Goal: Contribute content: Contribute content

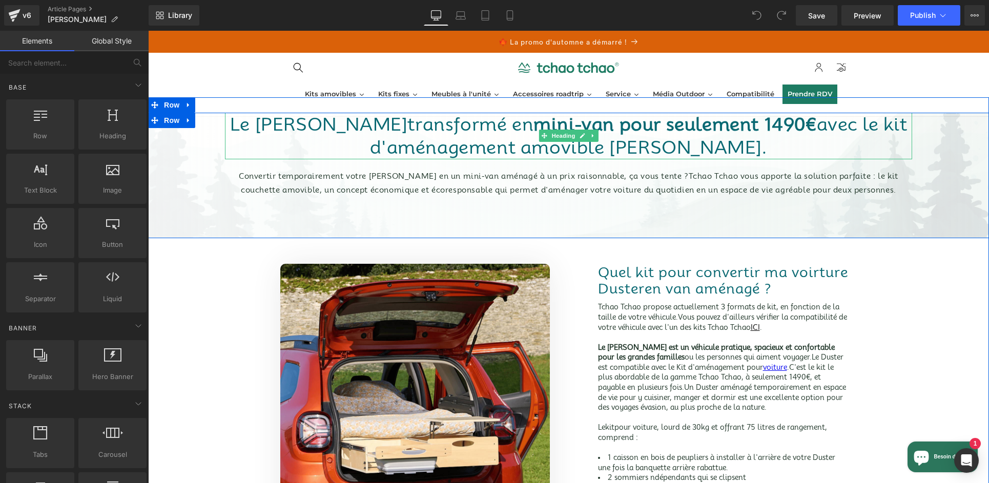
click at [763, 128] on font "mini-van pour seulement 1490€" at bounding box center [674, 124] width 283 height 22
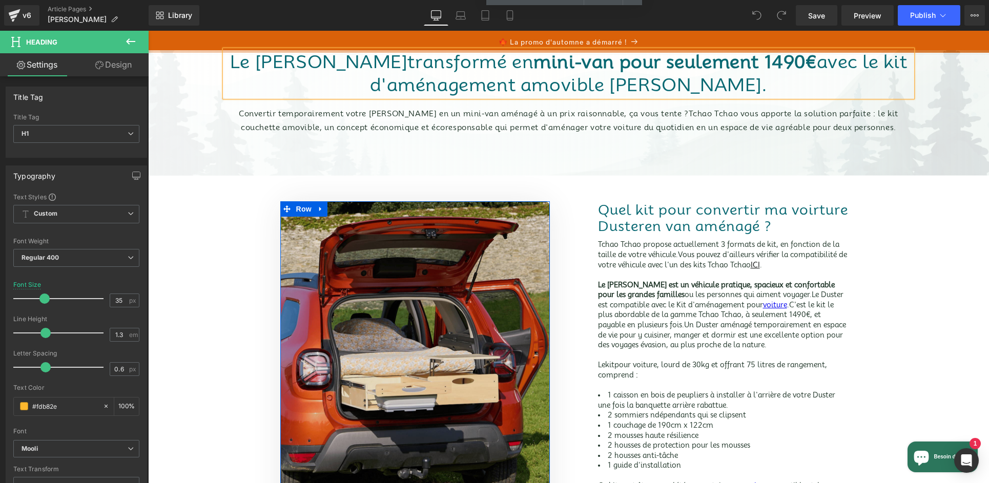
scroll to position [207, 0]
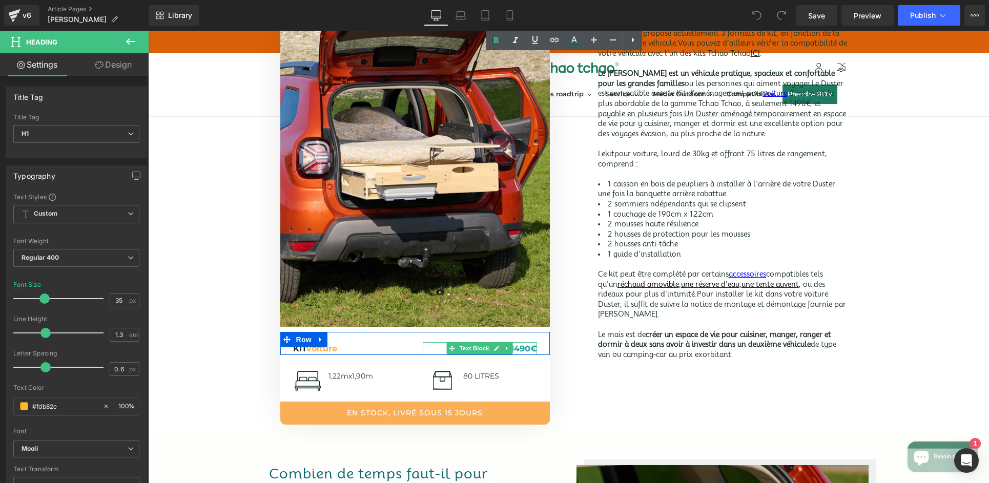
click at [524, 347] on font "à partir de 1490€" at bounding box center [500, 349] width 74 height 10
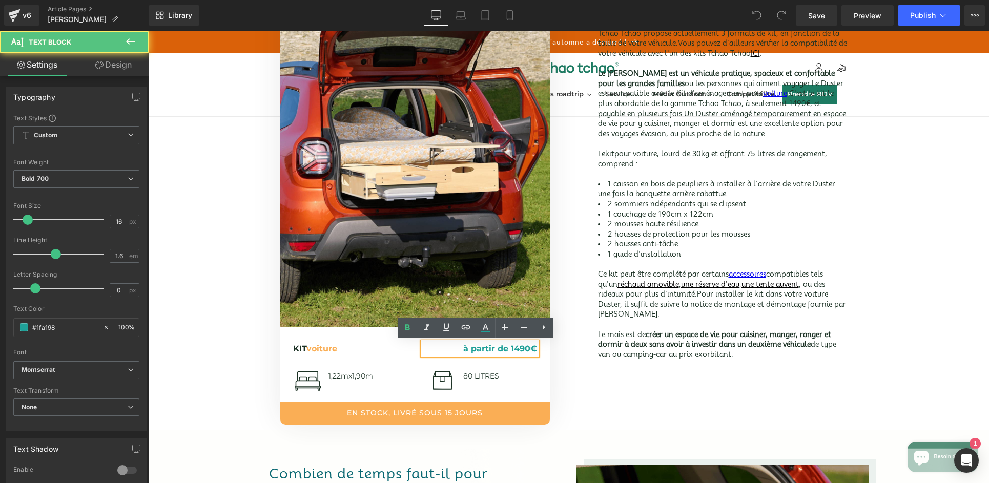
click at [513, 347] on font "à partir de 1490€" at bounding box center [500, 349] width 74 height 10
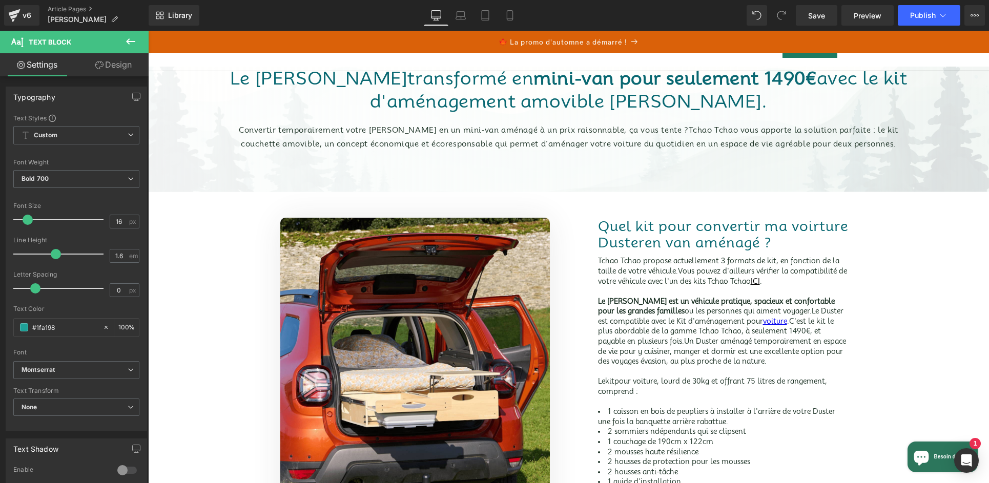
scroll to position [0, 0]
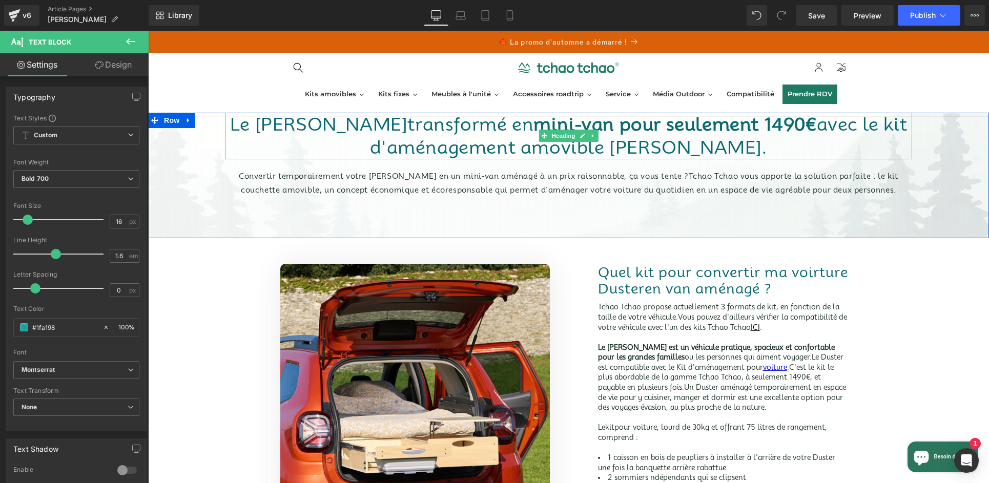
click at [762, 127] on font "mini-van pour seulement 1490€" at bounding box center [674, 124] width 283 height 22
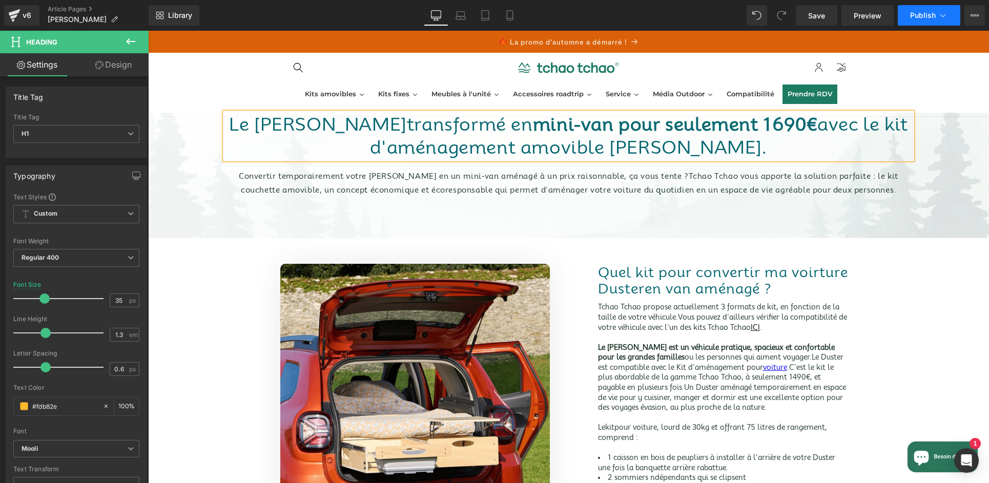
click at [933, 16] on span "Publish" at bounding box center [923, 15] width 26 height 8
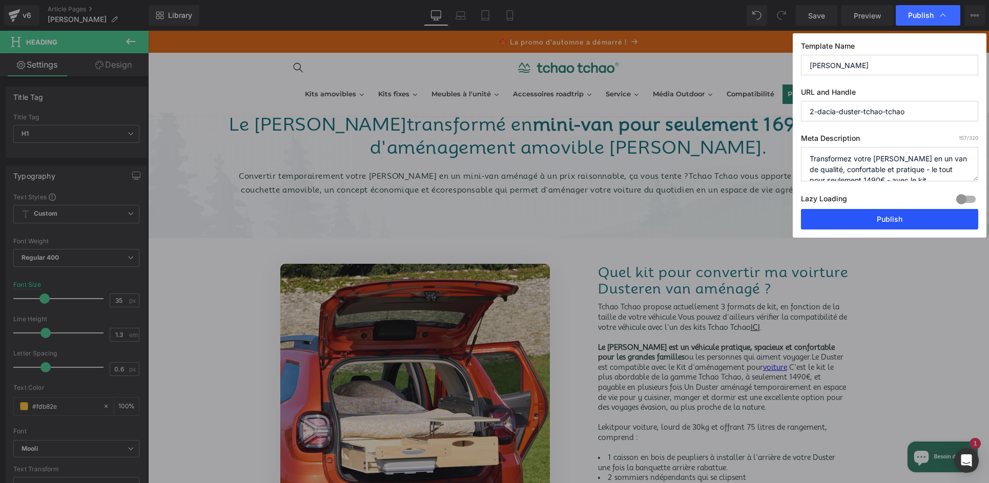
click at [904, 222] on button "Publish" at bounding box center [889, 219] width 177 height 20
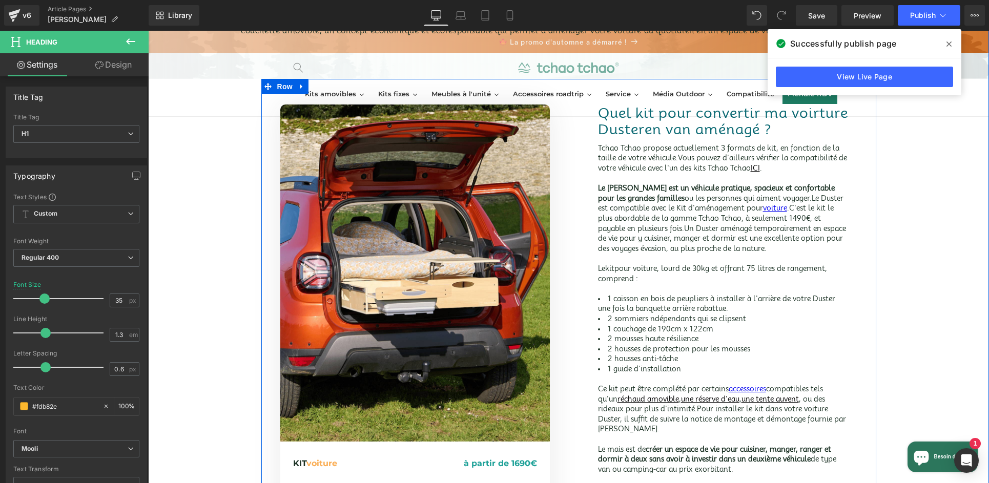
scroll to position [94, 0]
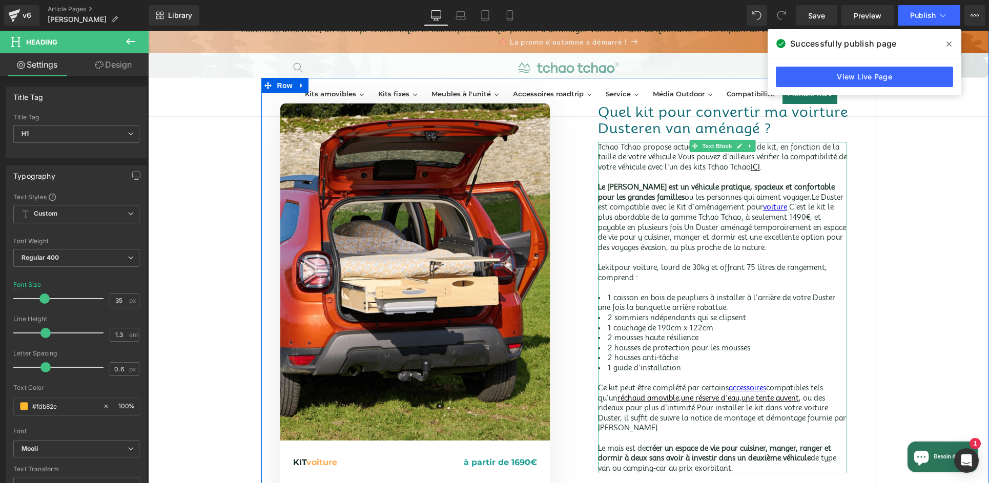
click at [782, 217] on font "C'est le kit le plus abordable de la gamme Tchao Tchao, à seulement 1490€, et p…" at bounding box center [716, 217] width 236 height 28
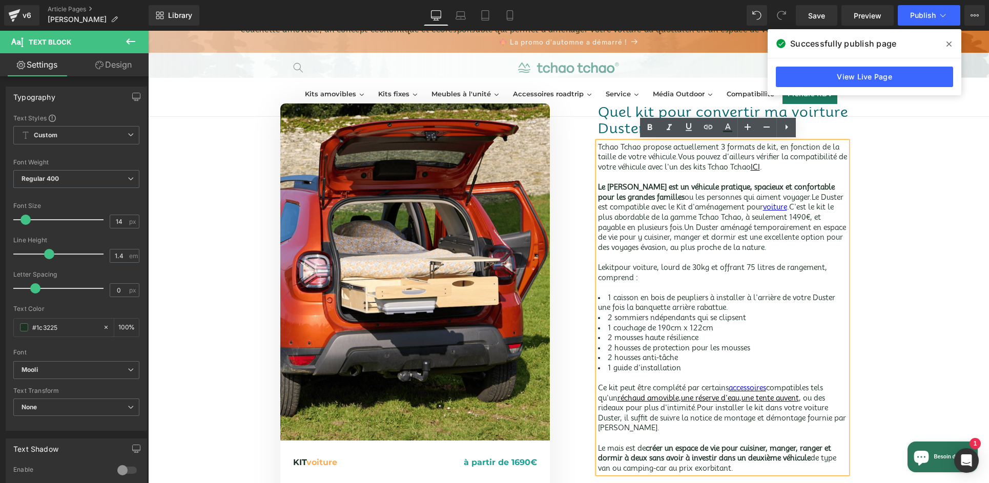
click at [776, 218] on font "C'est le kit le plus abordable de la gamme Tchao Tchao, à seulement 1490€, et p…" at bounding box center [716, 217] width 236 height 28
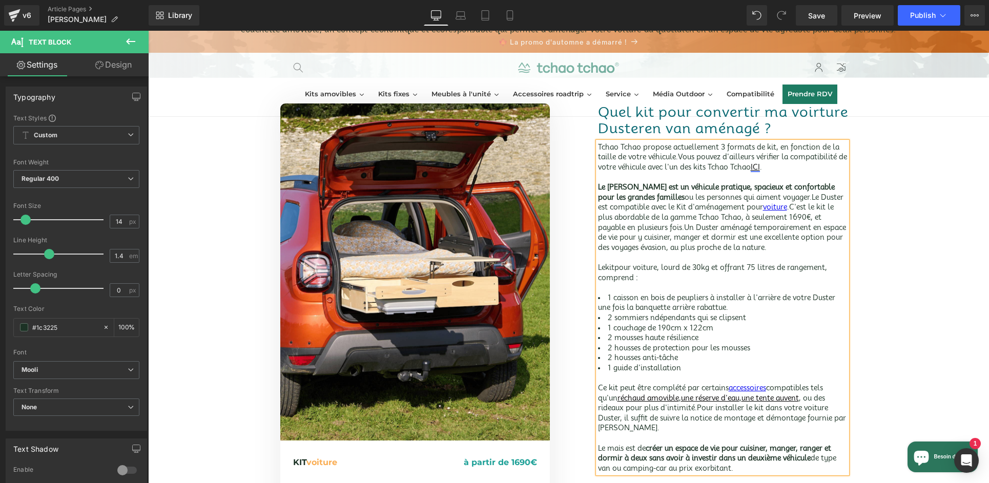
click at [760, 170] on font "ICI" at bounding box center [754, 167] width 9 height 8
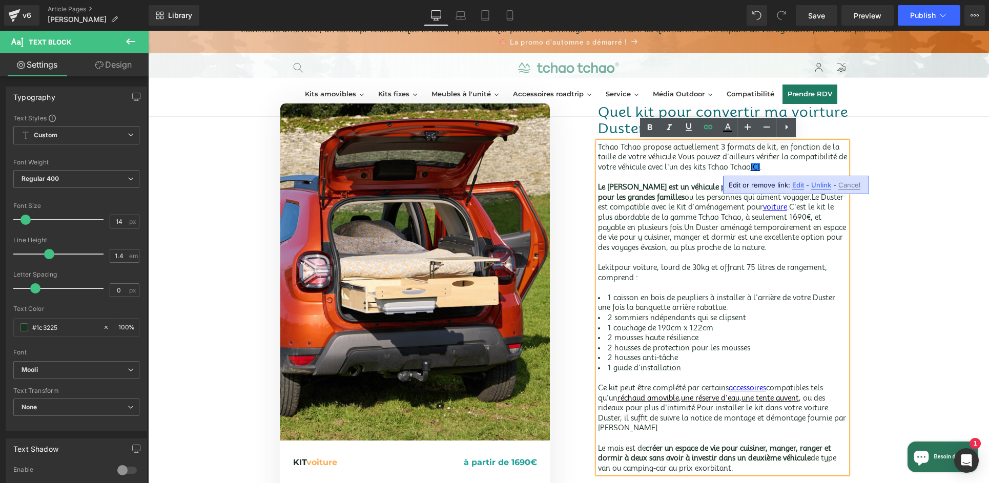
click at [797, 185] on span "Edit" at bounding box center [798, 185] width 12 height 9
click at [769, 186] on input "[URL][DOMAIN_NAME]" at bounding box center [716, 189] width 158 height 26
click at [735, 187] on input "[URL][DOMAIN_NAME]" at bounding box center [716, 189] width 158 height 26
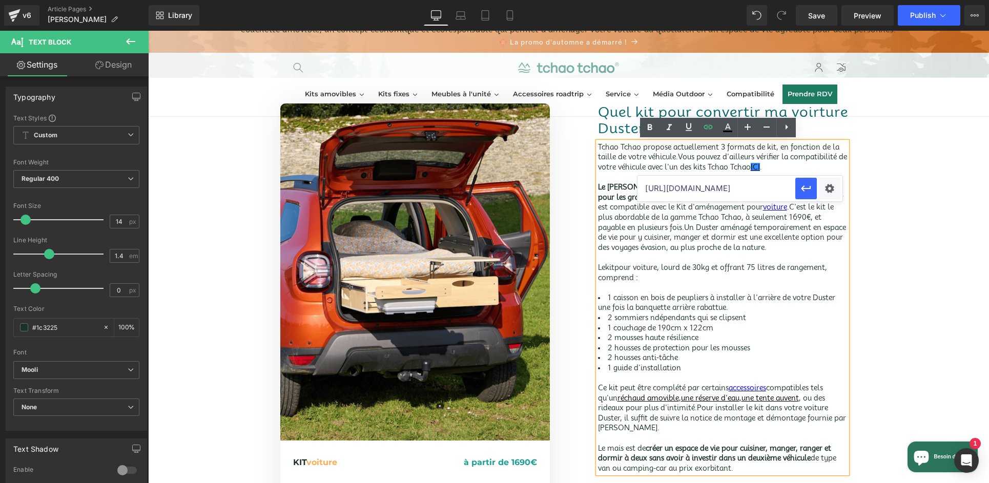
click at [735, 187] on input "[URL][DOMAIN_NAME]" at bounding box center [716, 189] width 158 height 26
click at [721, 195] on input "text" at bounding box center [716, 189] width 158 height 26
paste input "[URL][DOMAIN_NAME]"
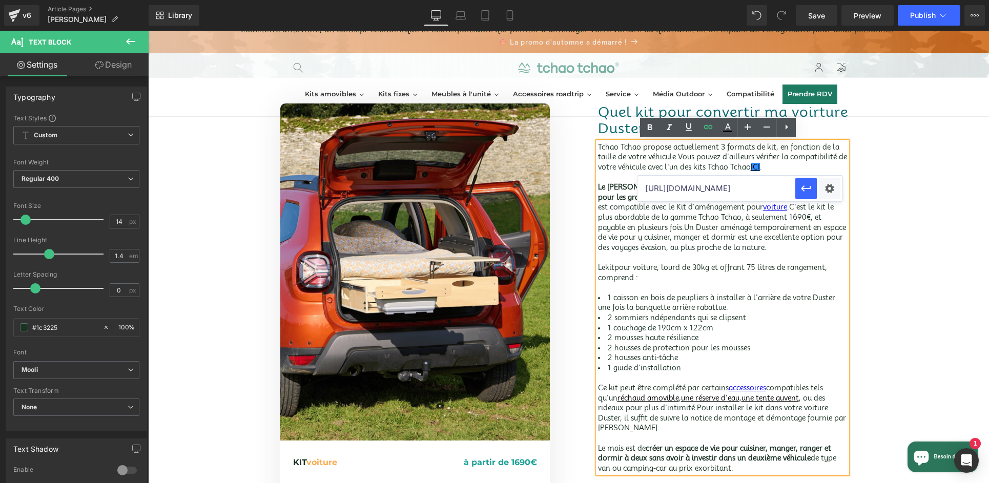
scroll to position [0, 27]
type input "[URL][DOMAIN_NAME]"
click at [857, 194] on div "Quel kit pour convertir ma voirture Duster en van aménagé ? Heading Tchao Tchao…" at bounding box center [722, 288] width 307 height 370
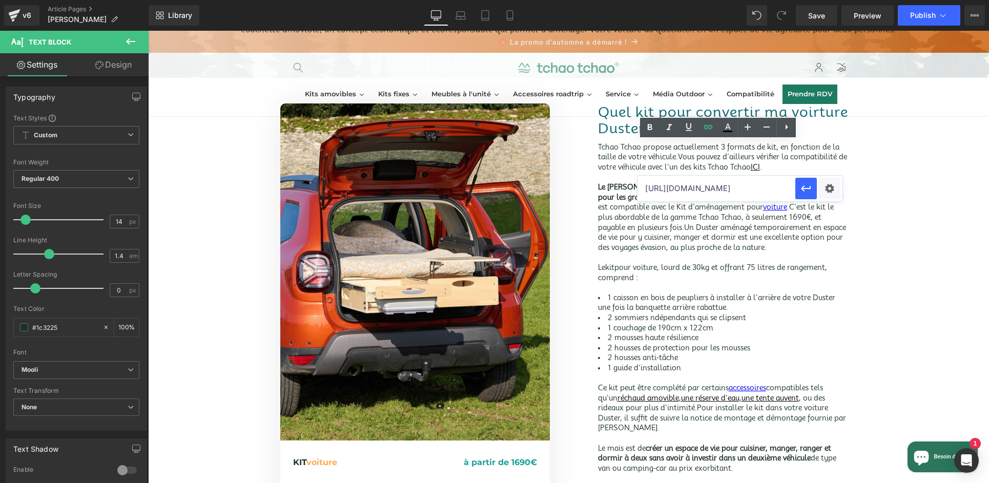
scroll to position [0, 0]
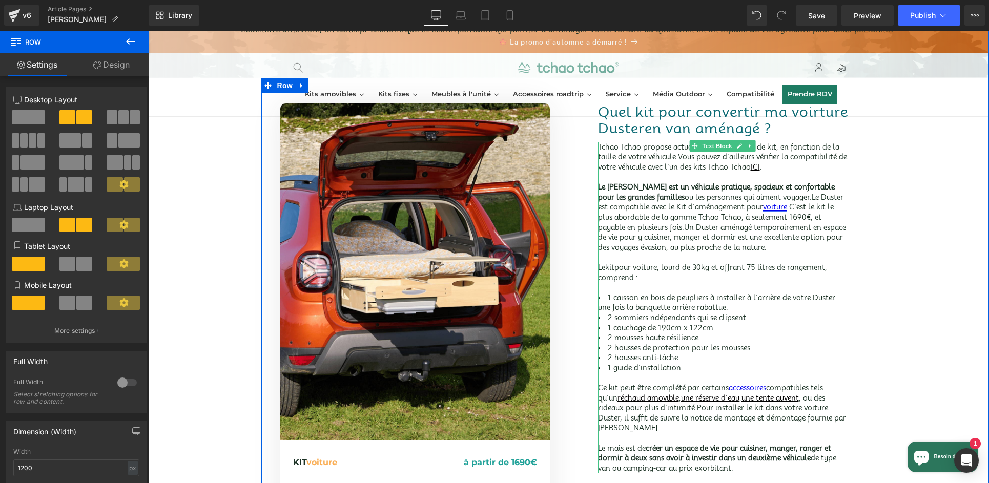
click at [769, 205] on font "voiture" at bounding box center [775, 207] width 24 height 8
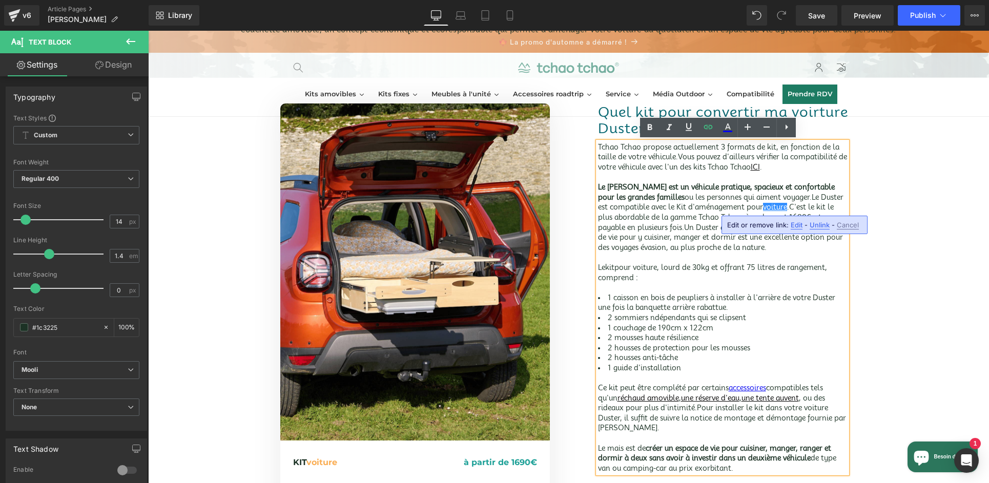
click at [796, 227] on span "Edit" at bounding box center [796, 225] width 12 height 9
click at [766, 227] on input "[URL][DOMAIN_NAME]" at bounding box center [716, 229] width 158 height 26
click at [755, 231] on input "[URL][DOMAIN_NAME]" at bounding box center [716, 229] width 158 height 26
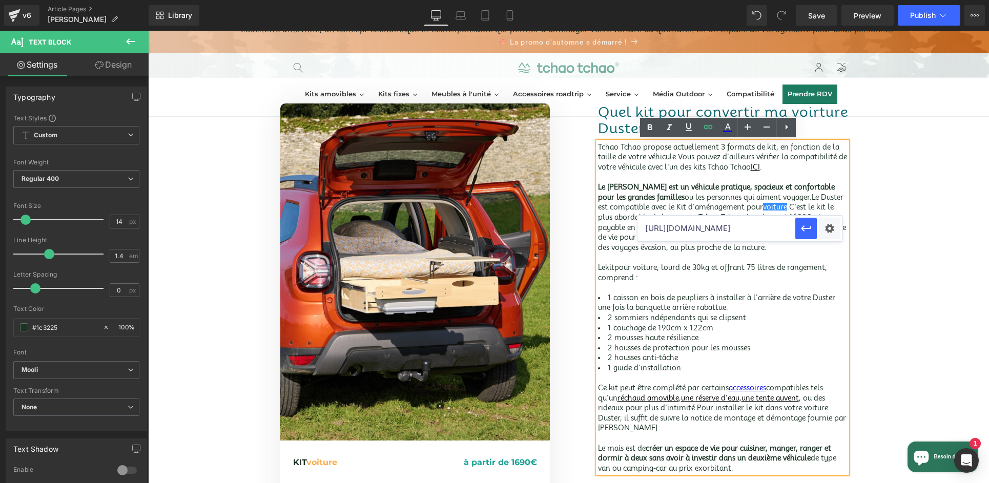
click at [755, 231] on input "[URL][DOMAIN_NAME]" at bounding box center [716, 229] width 158 height 26
paste input "[URL][DOMAIN_NAME]"
type input "[URL][DOMAIN_NAME]"
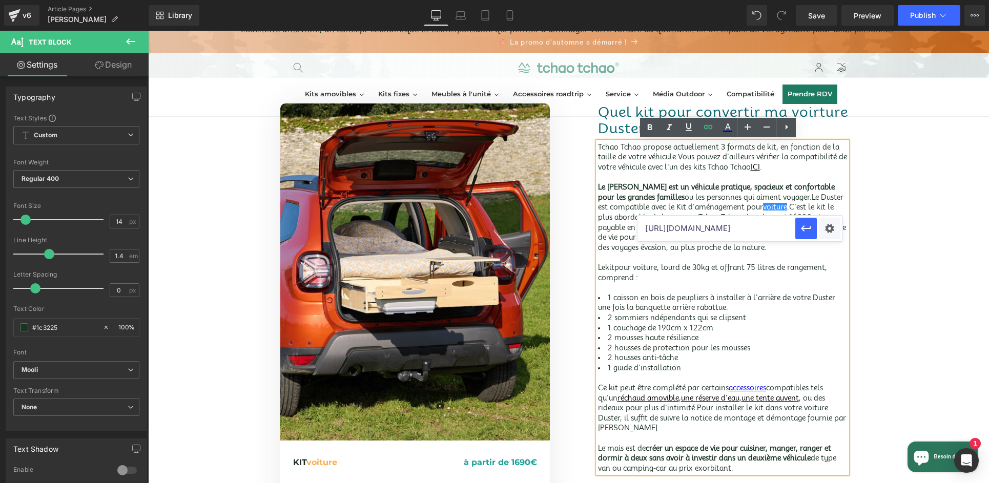
click at [870, 247] on div "Quel kit pour convertir ma voirture Duster en van aménagé ? Heading Tchao Tchao…" at bounding box center [722, 288] width 307 height 370
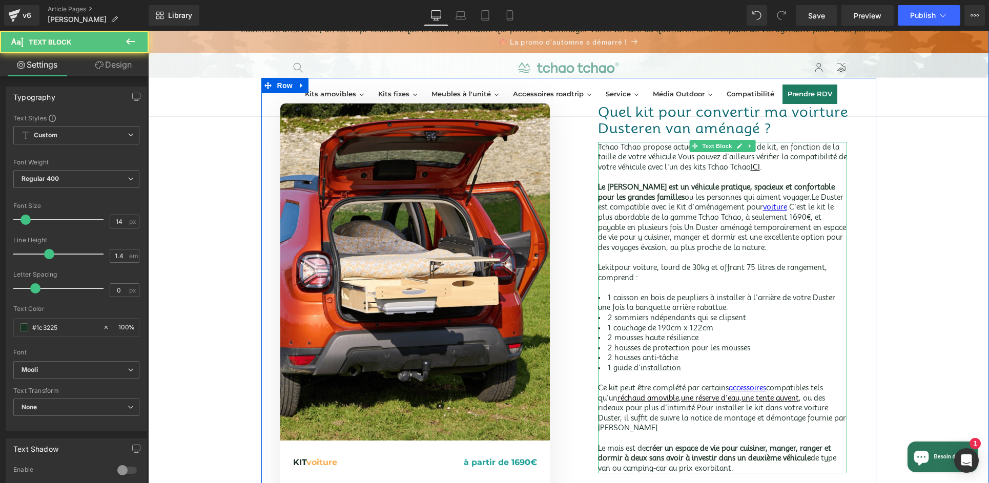
click at [702, 361] on li "2 housses anti-tâche" at bounding box center [722, 358] width 249 height 10
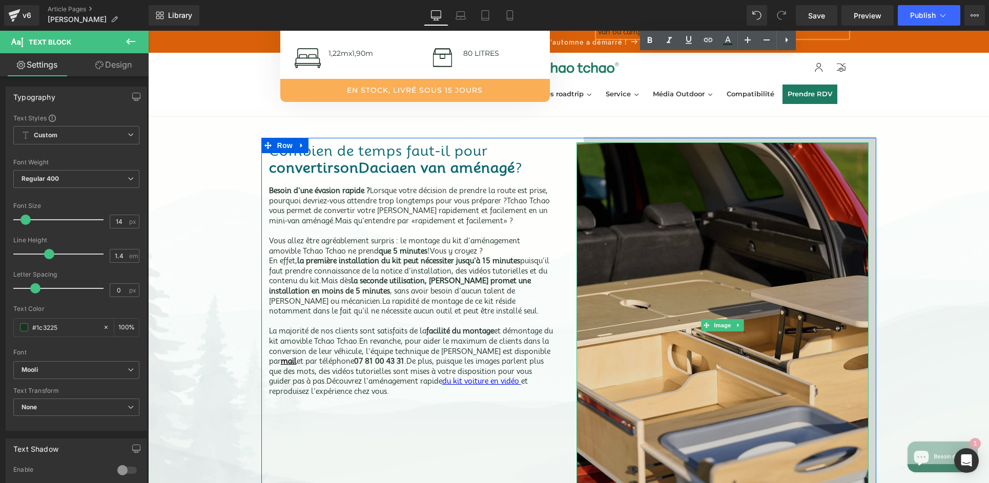
scroll to position [732, 0]
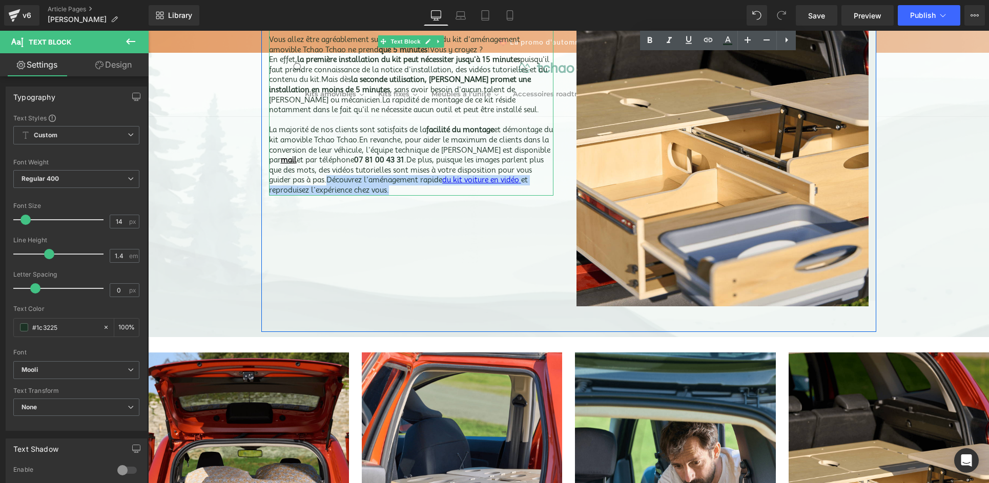
drag, startPoint x: 399, startPoint y: 186, endPoint x: 323, endPoint y: 177, distance: 75.9
click at [323, 177] on div "La majorité de nos clients sont satisfaits de la facilité du montage et démonta…" at bounding box center [411, 160] width 284 height 70
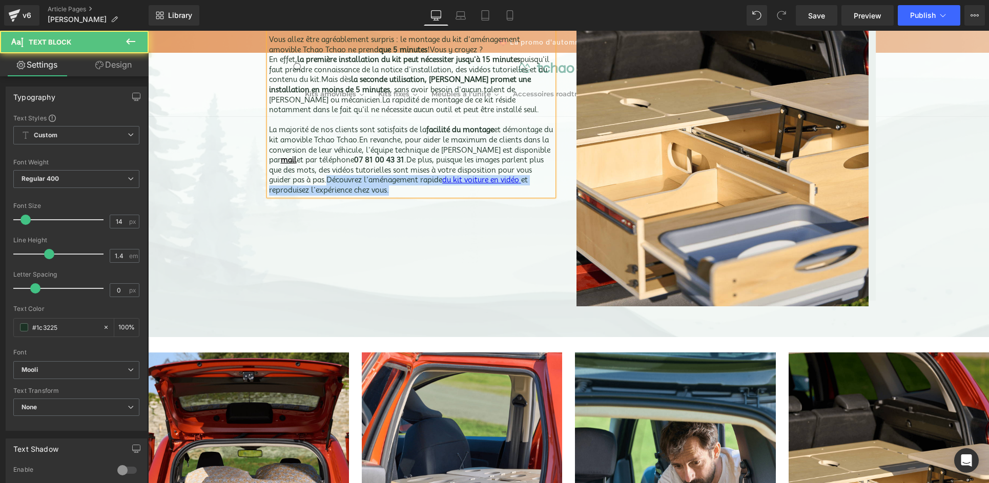
click at [462, 187] on div "La majorité de nos clients sont satisfaits de la facilité du montage et démonta…" at bounding box center [411, 160] width 284 height 70
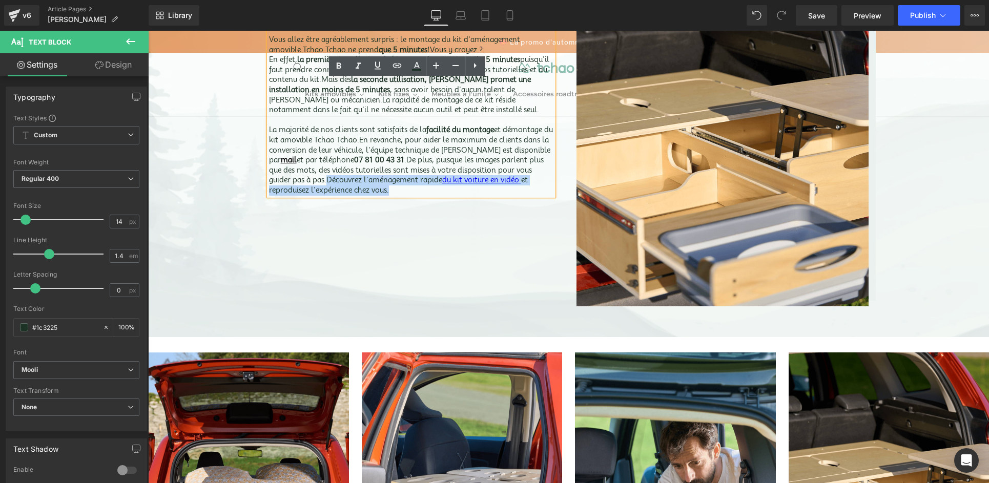
drag, startPoint x: 418, startPoint y: 187, endPoint x: 324, endPoint y: 179, distance: 94.1
click at [324, 179] on div "La majorité de nos clients sont satisfaits de la facilité du montage et démonta…" at bounding box center [411, 160] width 284 height 70
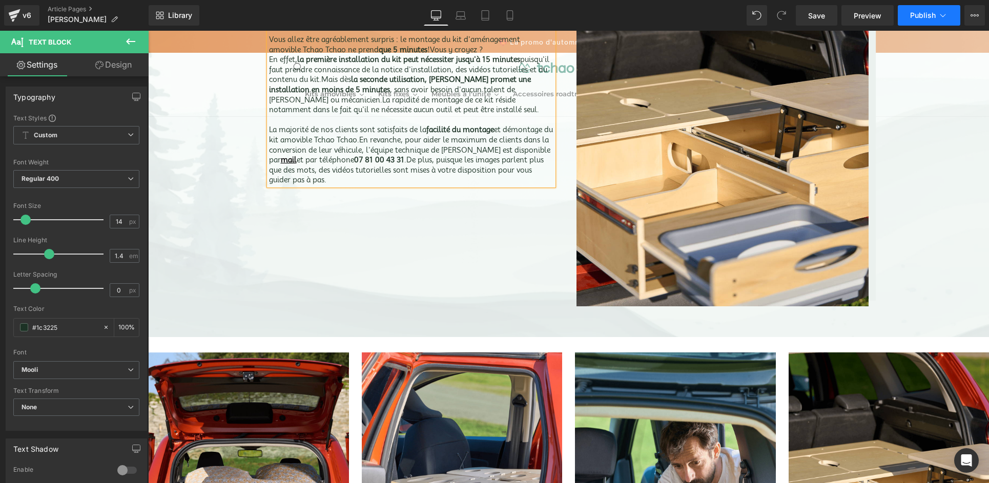
click at [928, 16] on span "Publish" at bounding box center [923, 15] width 26 height 8
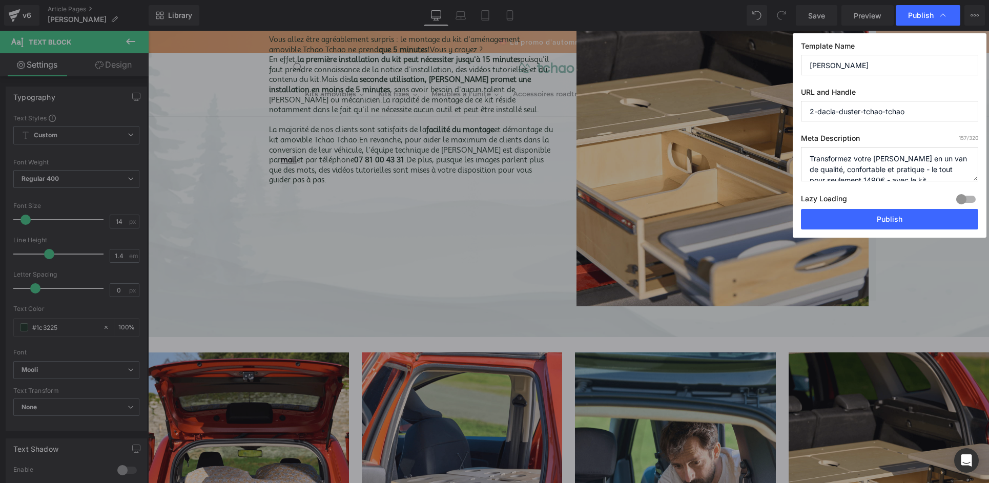
click at [852, 172] on textarea "Transformez votre [PERSON_NAME] en un van de qualité, confortable et pratique -…" at bounding box center [889, 164] width 177 height 34
click at [853, 176] on textarea "Transformez votre [PERSON_NAME] en un van de qualité, confortable et pratique -…" at bounding box center [889, 164] width 177 height 34
type textarea "Transformez votre [PERSON_NAME] en un van de qualité, confortable et pratique -…"
click at [859, 218] on button "Publish" at bounding box center [889, 219] width 177 height 20
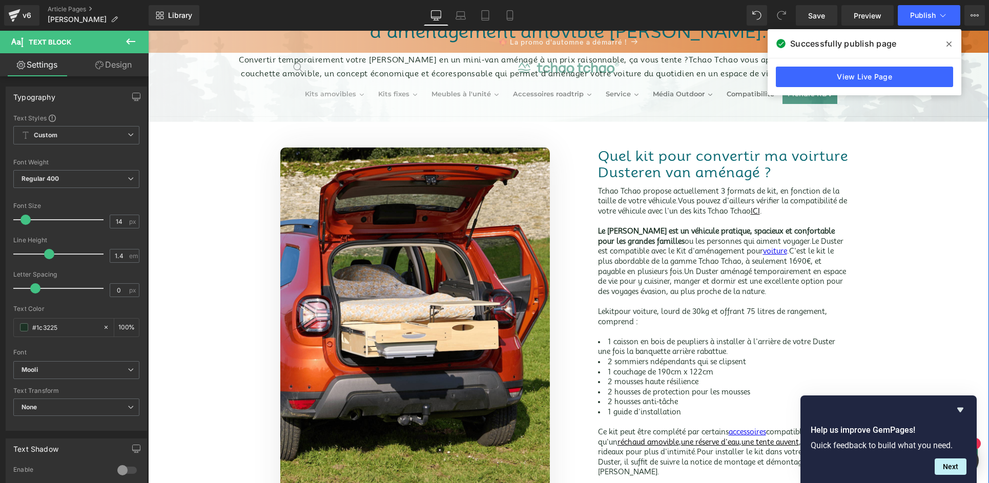
scroll to position [97, 0]
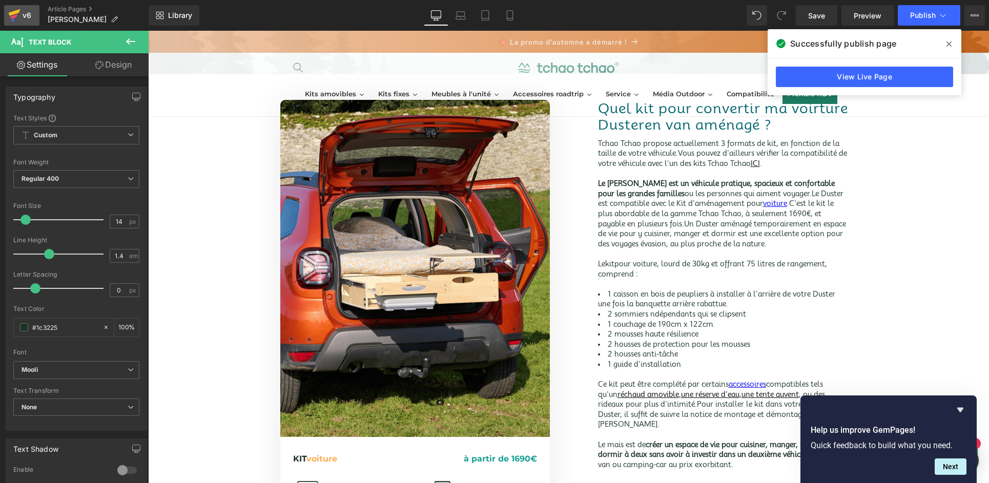
click at [15, 19] on icon at bounding box center [14, 16] width 12 height 26
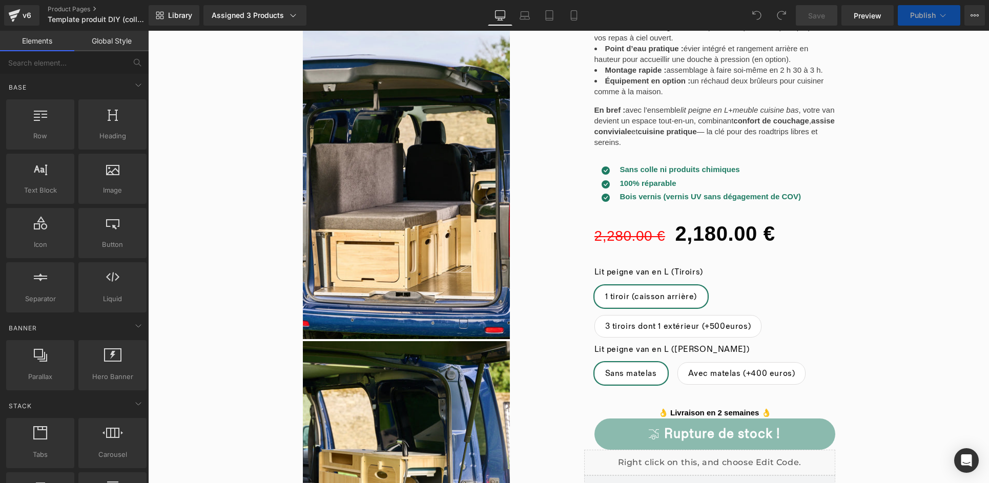
scroll to position [419, 0]
click at [863, 19] on span "Preview" at bounding box center [867, 15] width 28 height 11
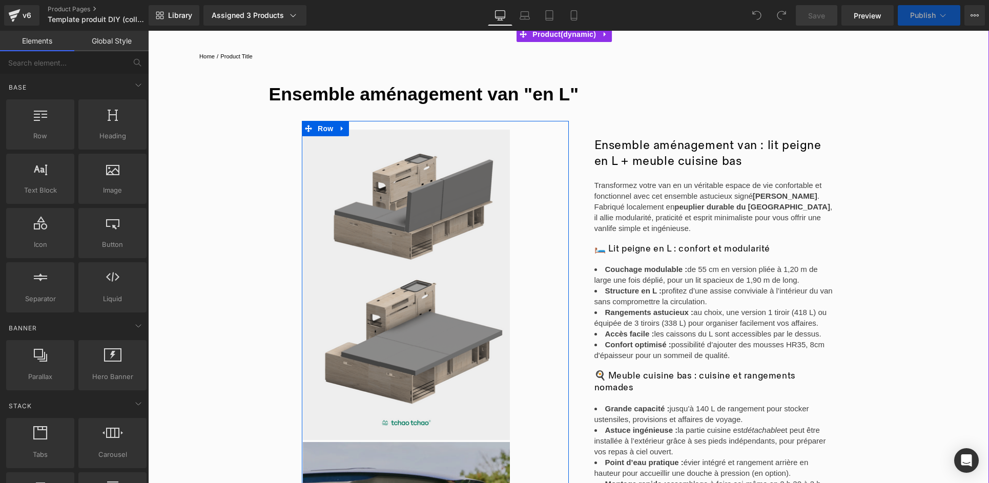
scroll to position [0, 0]
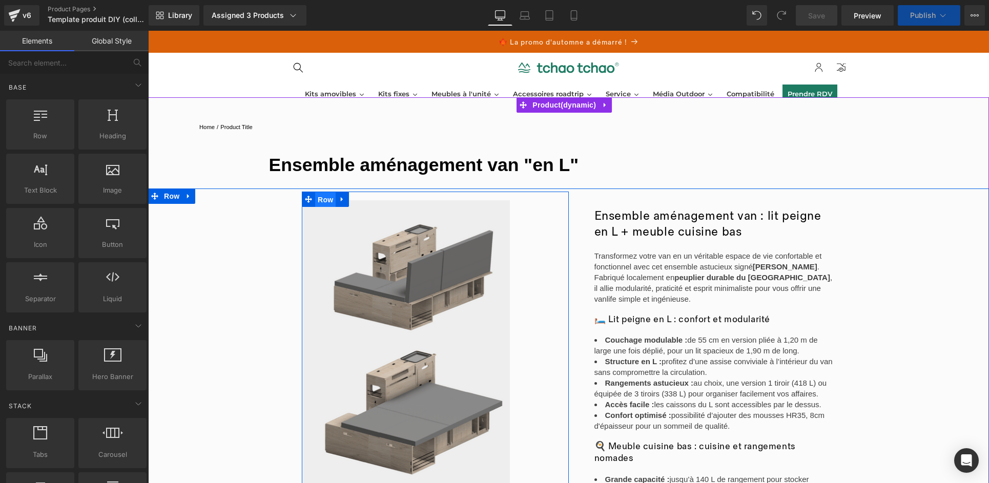
click at [322, 201] on span "Row" at bounding box center [325, 199] width 20 height 15
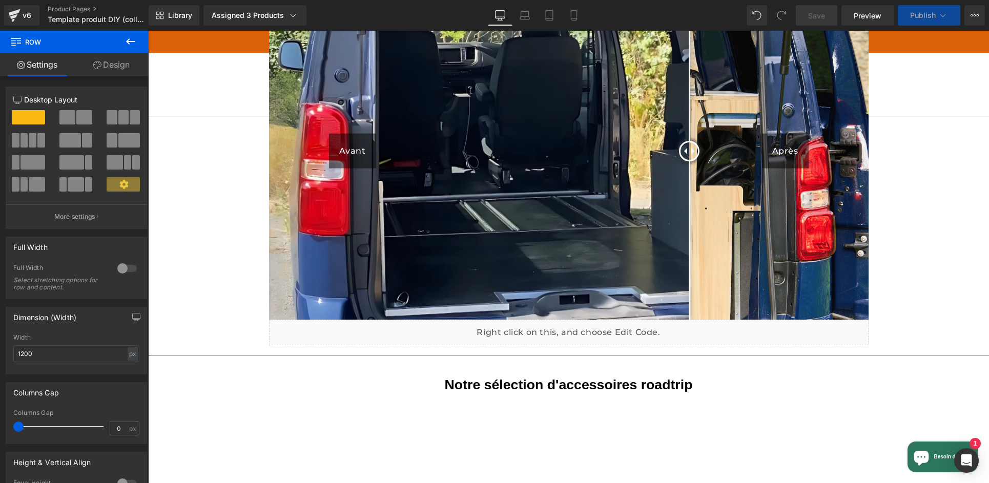
scroll to position [13597, 0]
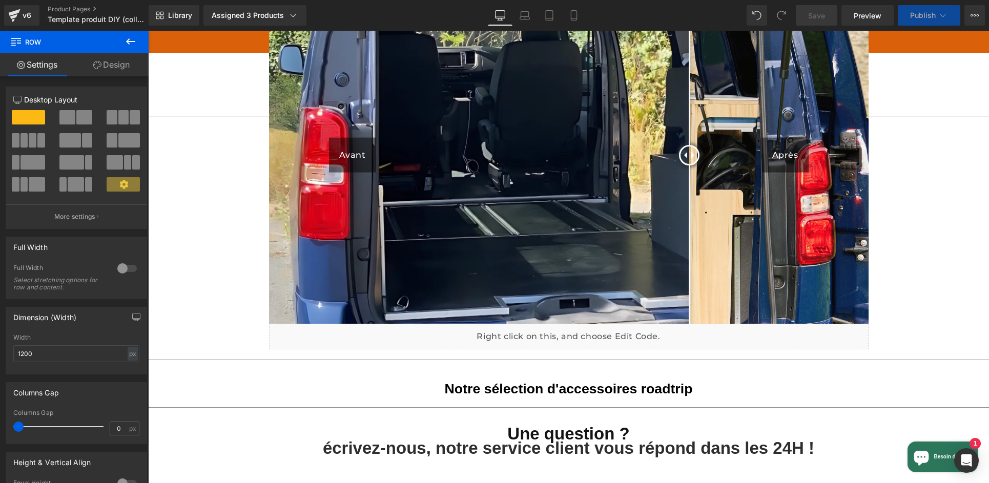
click at [463, 242] on img at bounding box center [568, 154] width 599 height 337
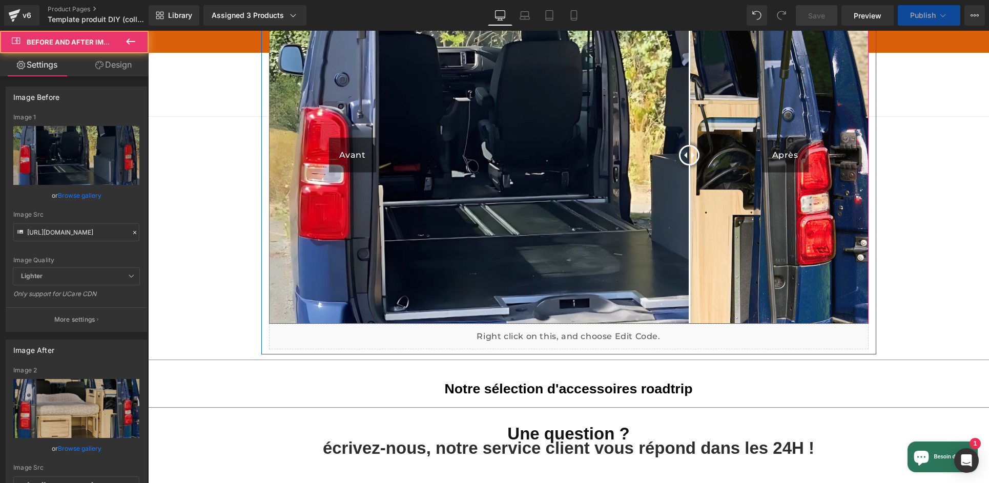
click at [419, 199] on img at bounding box center [568, 154] width 599 height 337
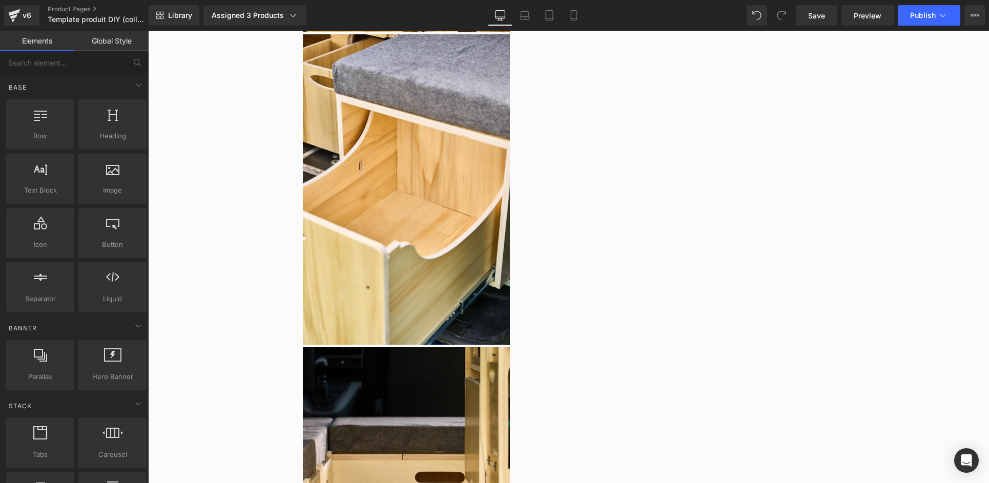
scroll to position [11990, 0]
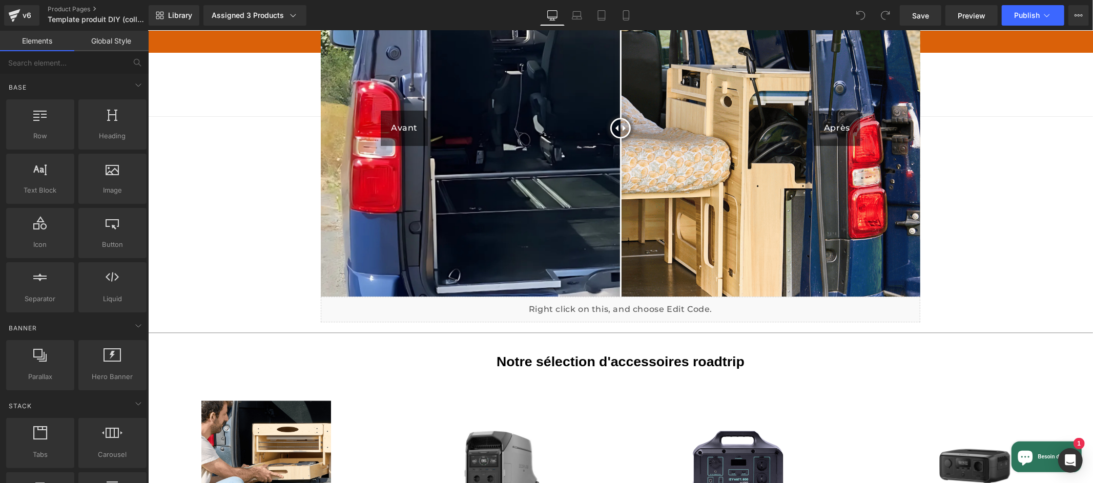
scroll to position [2014, 0]
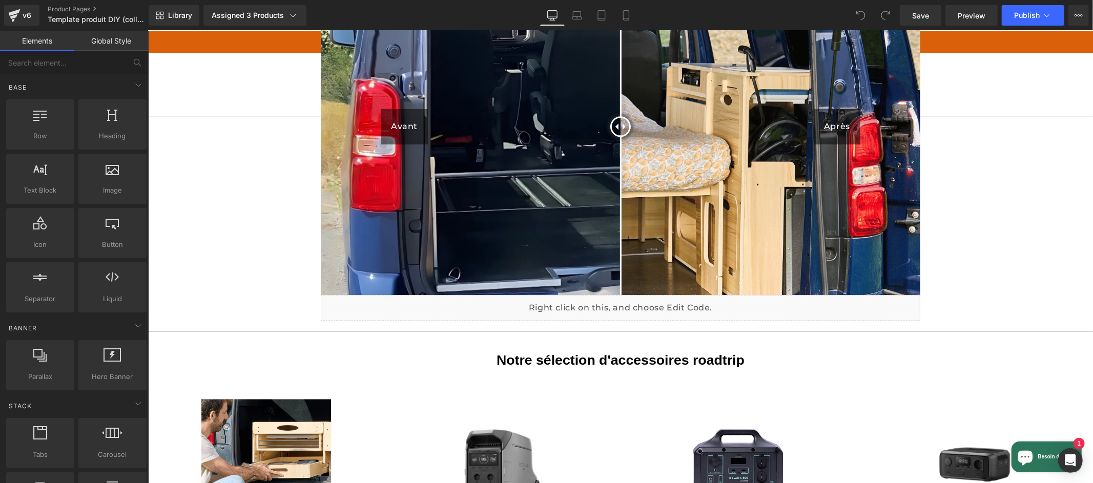
click at [441, 192] on img at bounding box center [619, 125] width 599 height 337
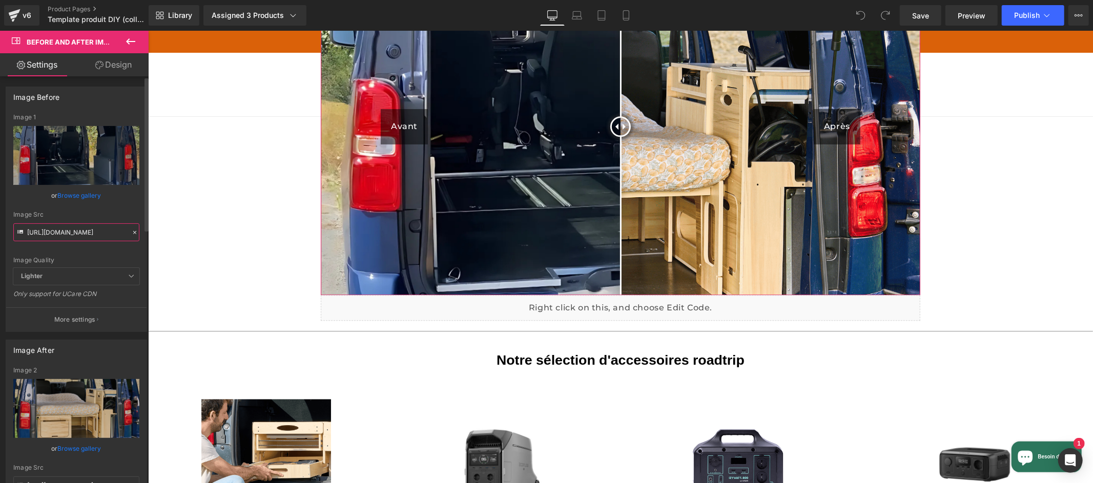
click at [69, 231] on input "https://cdn.shopify.com/s/files/1/0672/7231/1100/files/gempages_491169522649138…" at bounding box center [76, 232] width 126 height 18
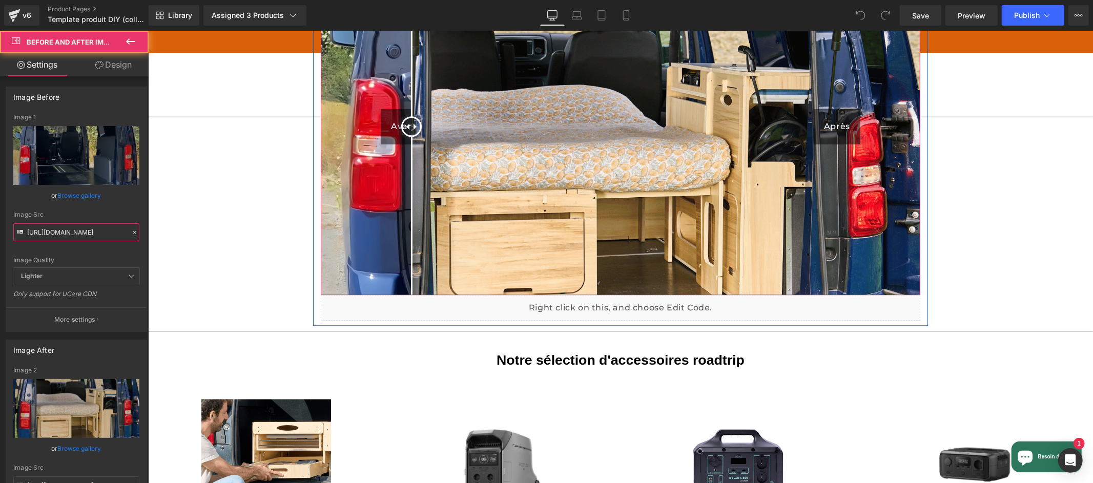
drag, startPoint x: 615, startPoint y: 94, endPoint x: 407, endPoint y: 108, distance: 208.4
click at [407, 116] on div at bounding box center [411, 126] width 20 height 20
click at [575, 117] on img at bounding box center [619, 157] width 599 height 400
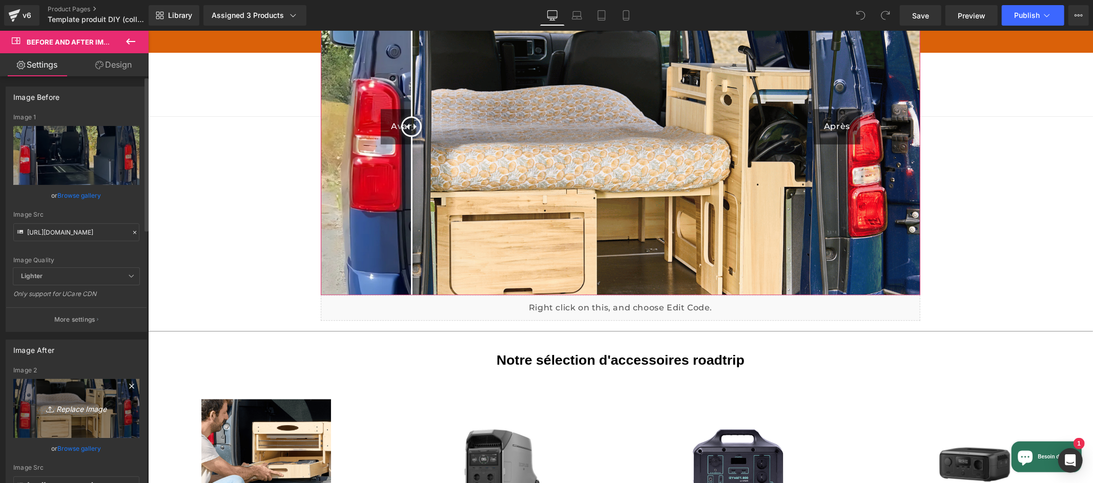
click at [87, 421] on link "Replace Image" at bounding box center [76, 408] width 126 height 59
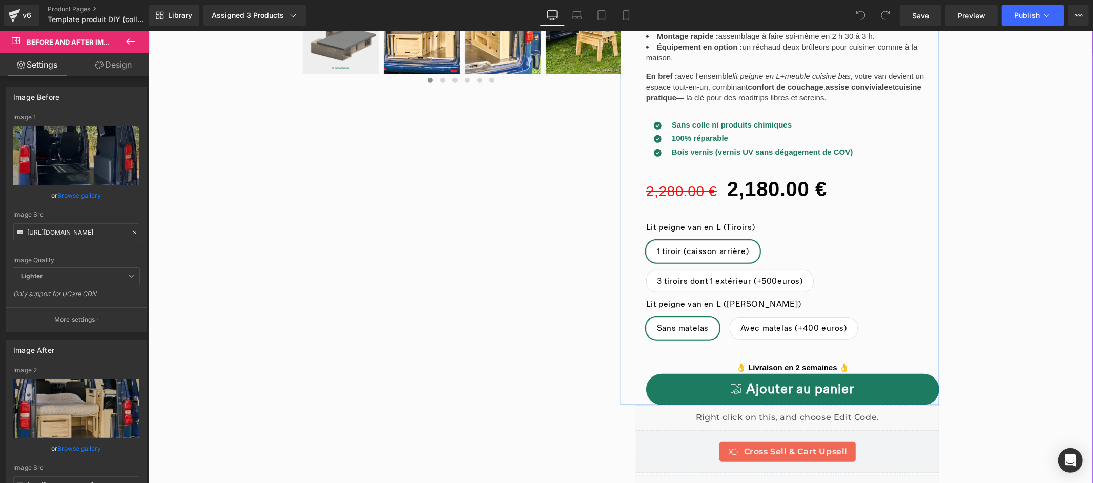
scroll to position [485, 0]
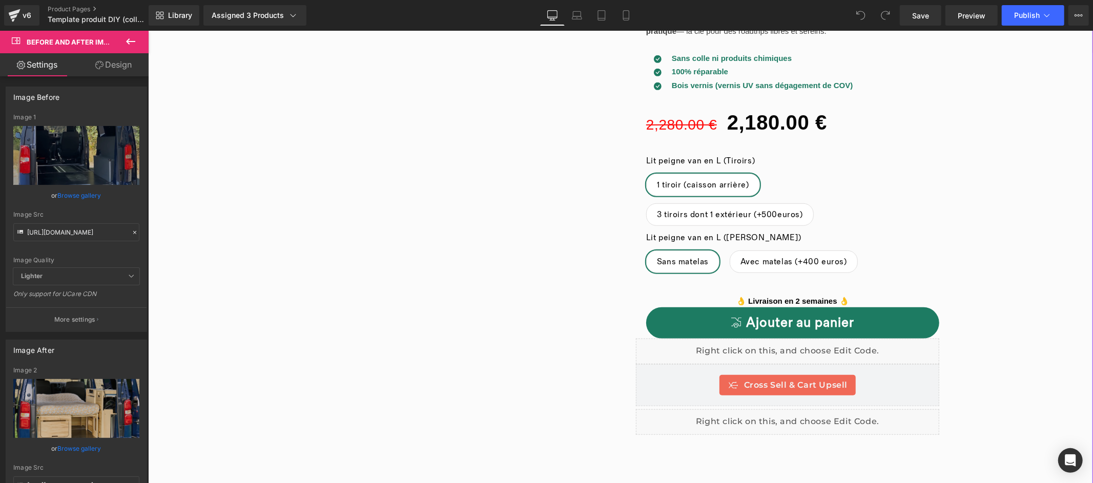
click at [971, 300] on div "‹ ›" at bounding box center [620, 128] width 945 height 982
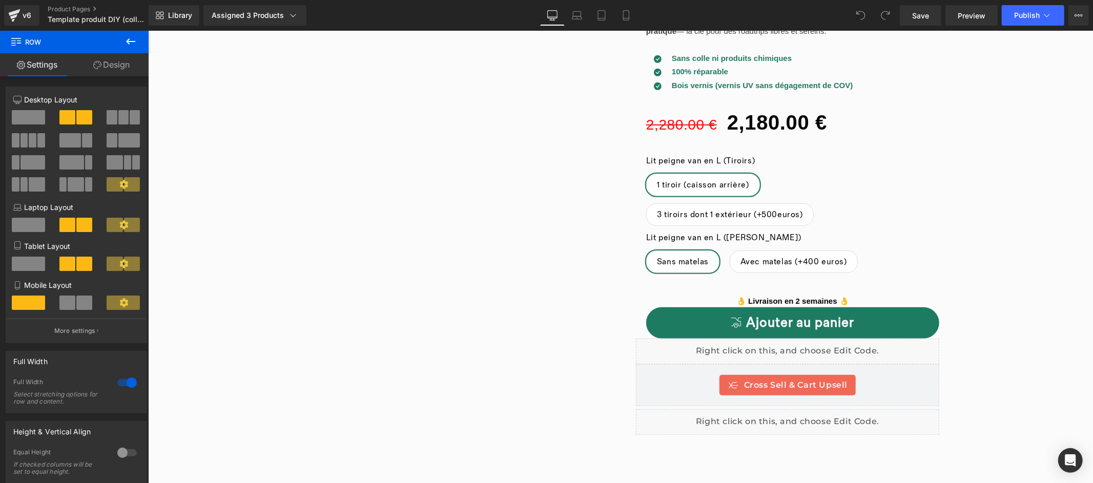
click at [129, 41] on icon at bounding box center [130, 41] width 9 height 6
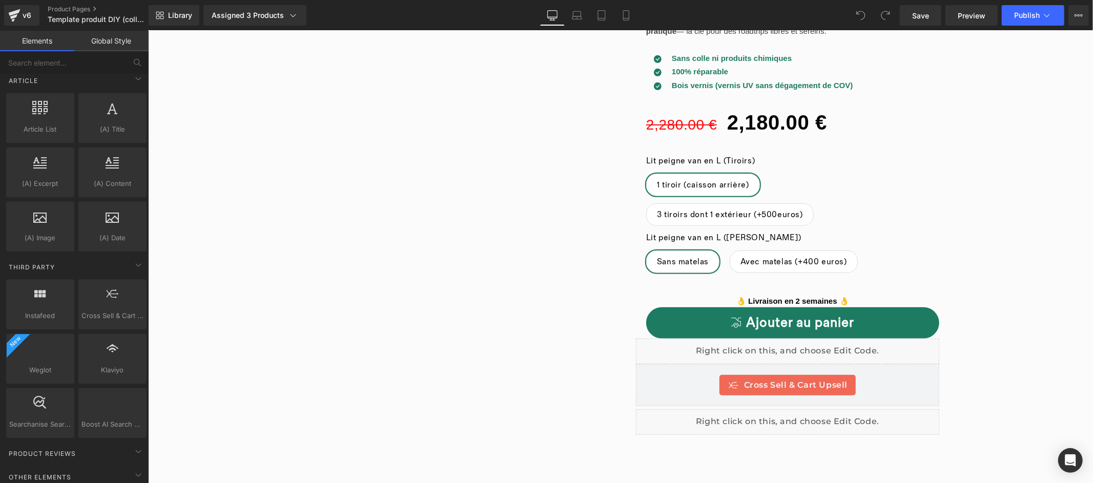
scroll to position [2018, 0]
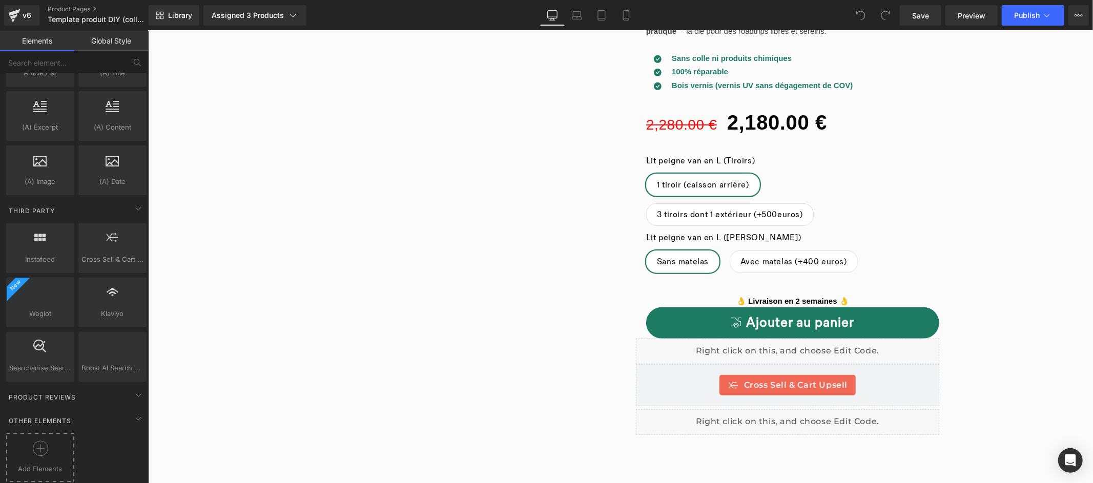
click at [46, 441] on icon at bounding box center [40, 448] width 15 height 15
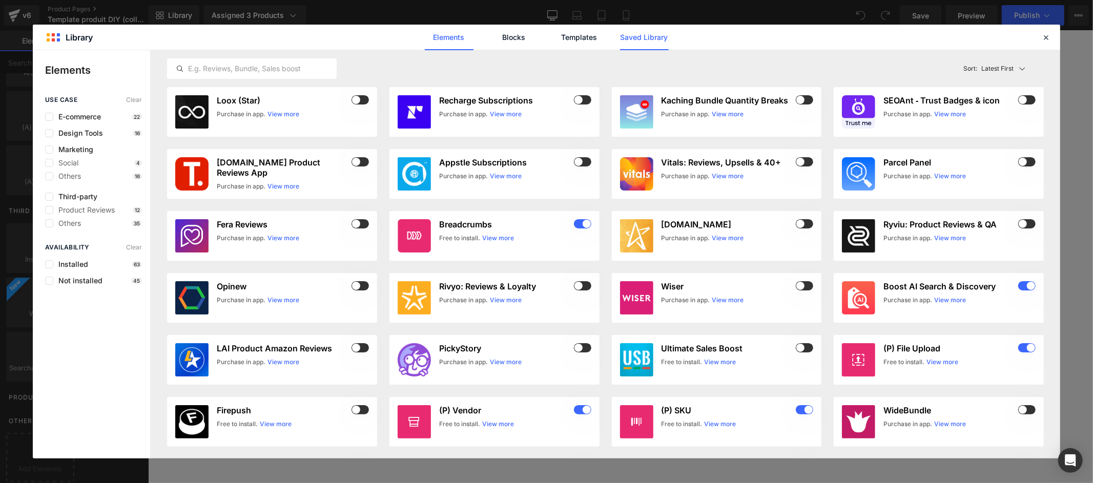
click at [653, 43] on link "Saved Library" at bounding box center [644, 38] width 49 height 26
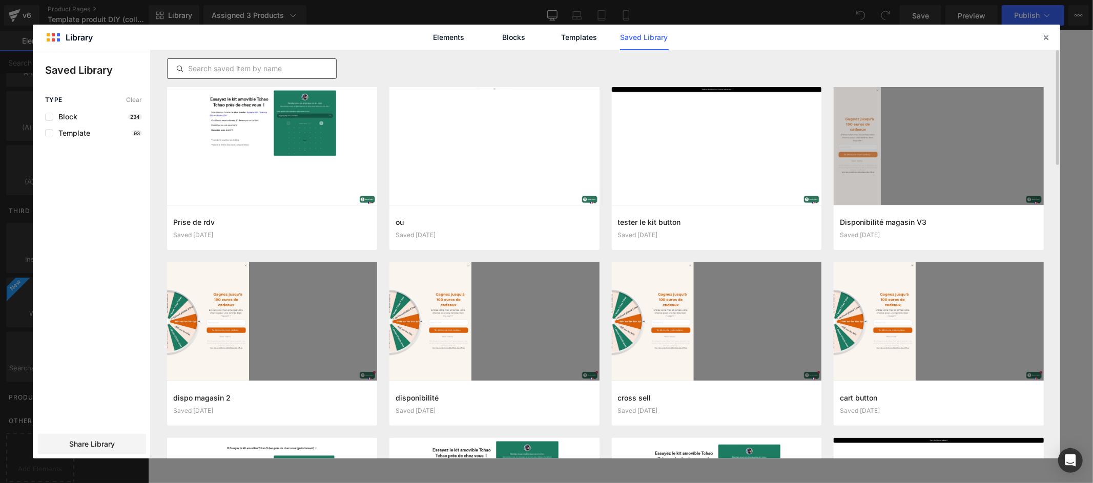
click at [297, 61] on div at bounding box center [252, 68] width 170 height 20
click at [295, 72] on input "text" at bounding box center [252, 68] width 169 height 12
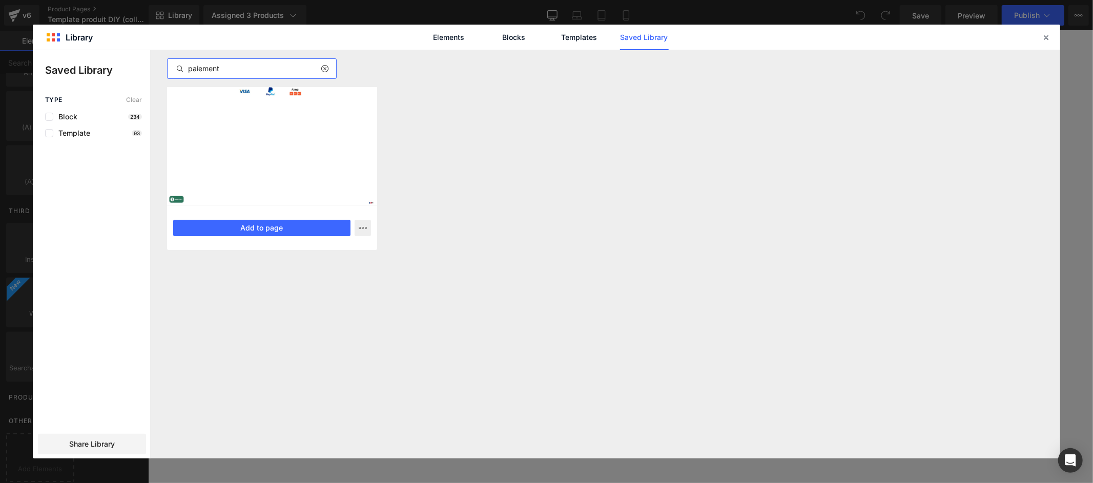
type input "paiement"
click at [270, 238] on div "paiement Saved 4 months ago Add to page" at bounding box center [272, 227] width 210 height 45
click at [272, 231] on button "Add to page" at bounding box center [261, 228] width 177 height 16
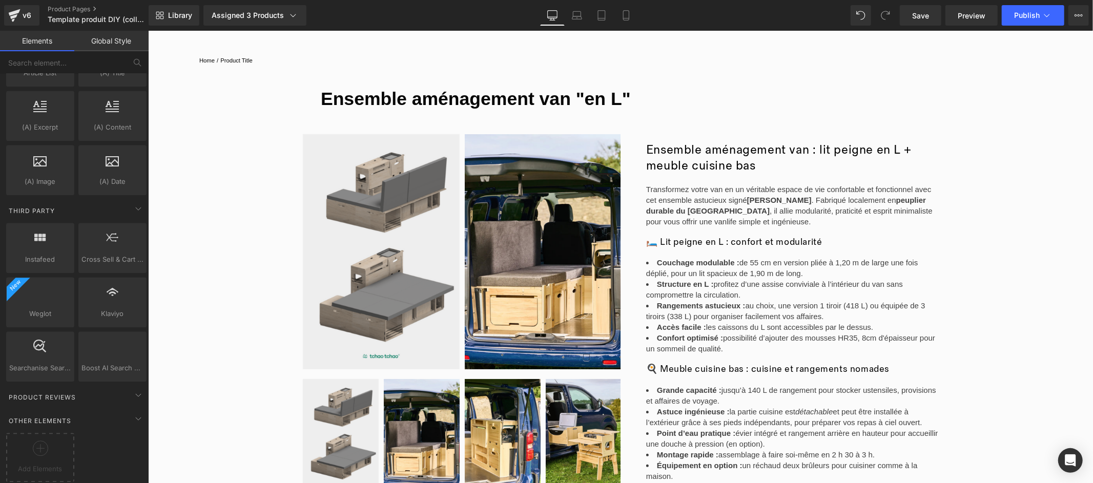
scroll to position [2426, 0]
click at [33, 464] on span "Add Elements" at bounding box center [40, 469] width 63 height 11
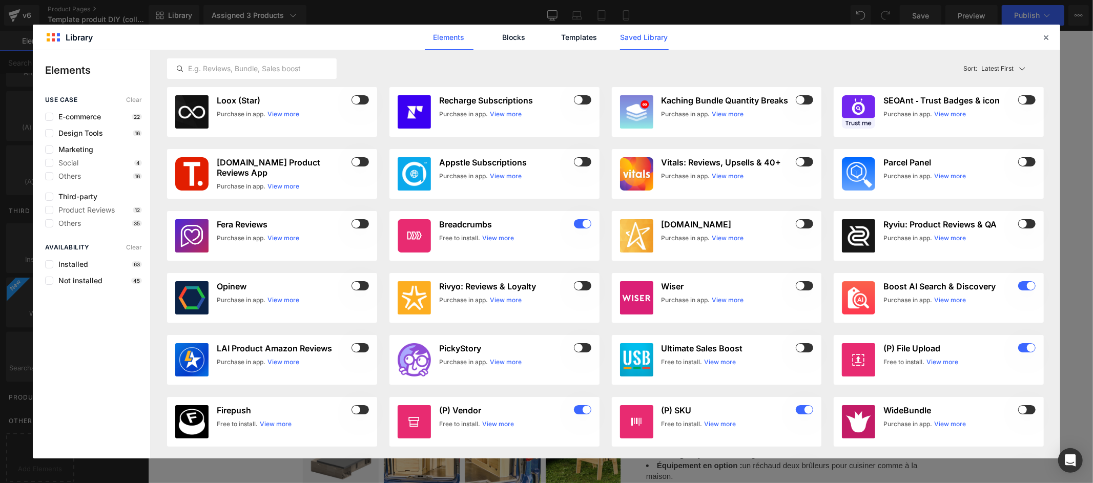
click at [666, 36] on link "Saved Library" at bounding box center [644, 38] width 49 height 26
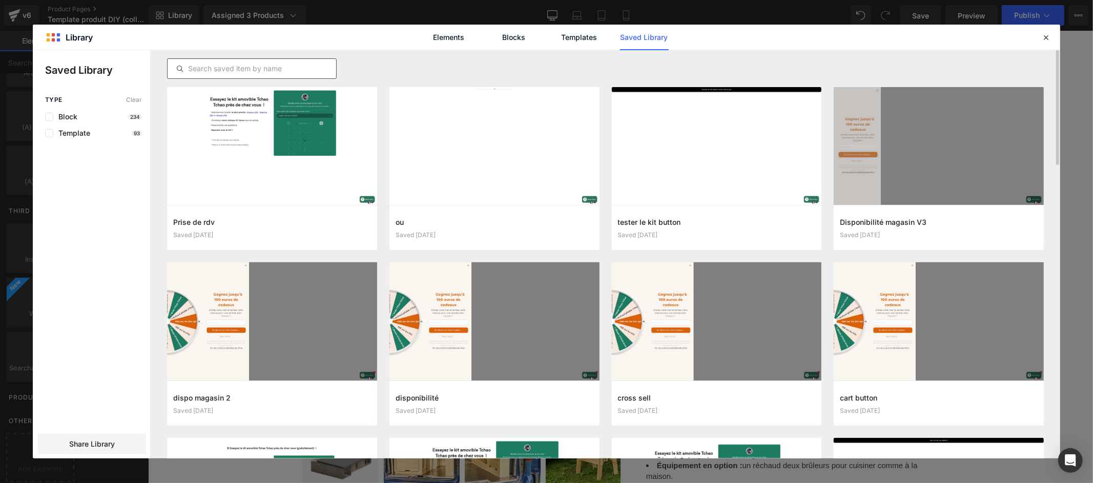
click at [286, 66] on input "text" at bounding box center [252, 68] width 169 height 12
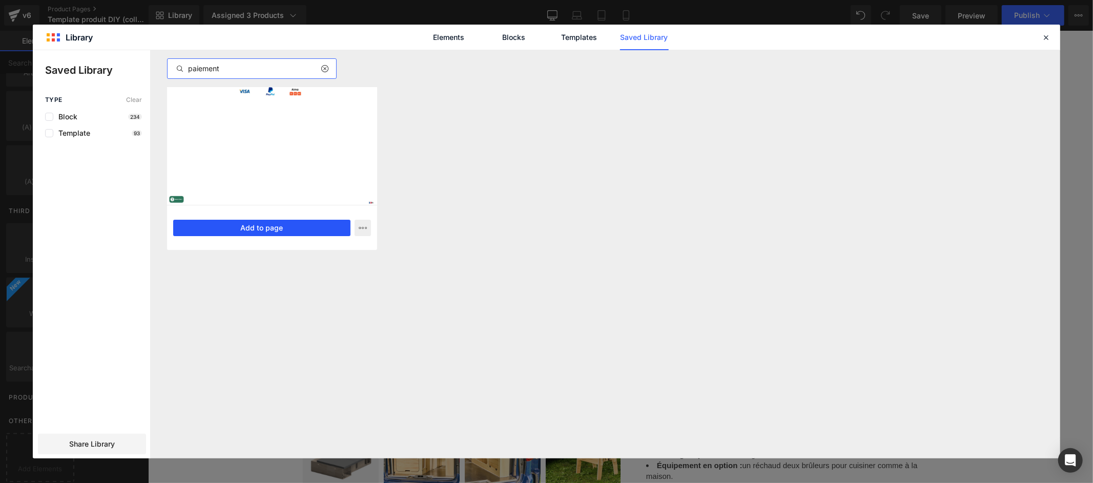
type input "paiement"
click at [309, 225] on button "Add to page" at bounding box center [261, 228] width 177 height 16
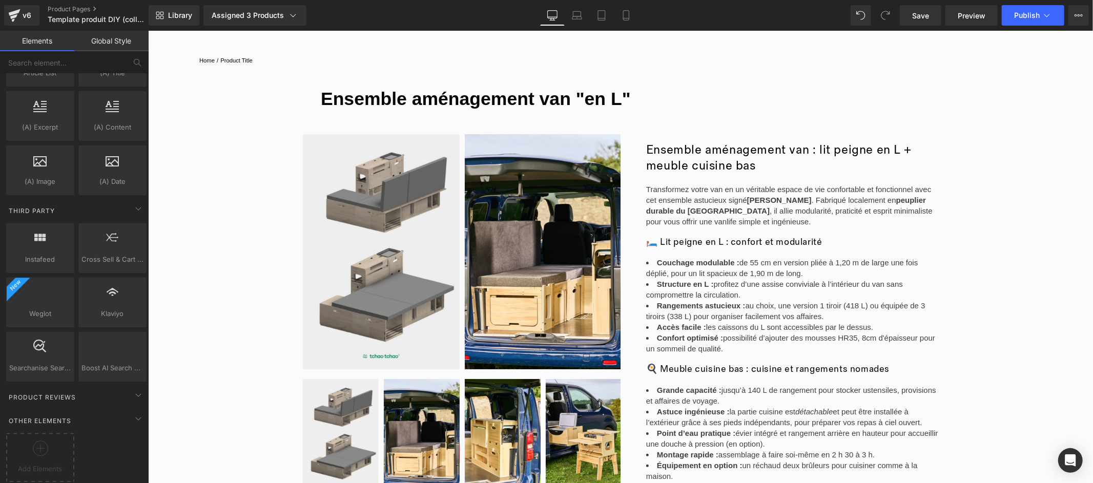
scroll to position [2457, 0]
click at [969, 19] on span "Preview" at bounding box center [971, 15] width 28 height 11
click at [45, 452] on div at bounding box center [40, 452] width 63 height 23
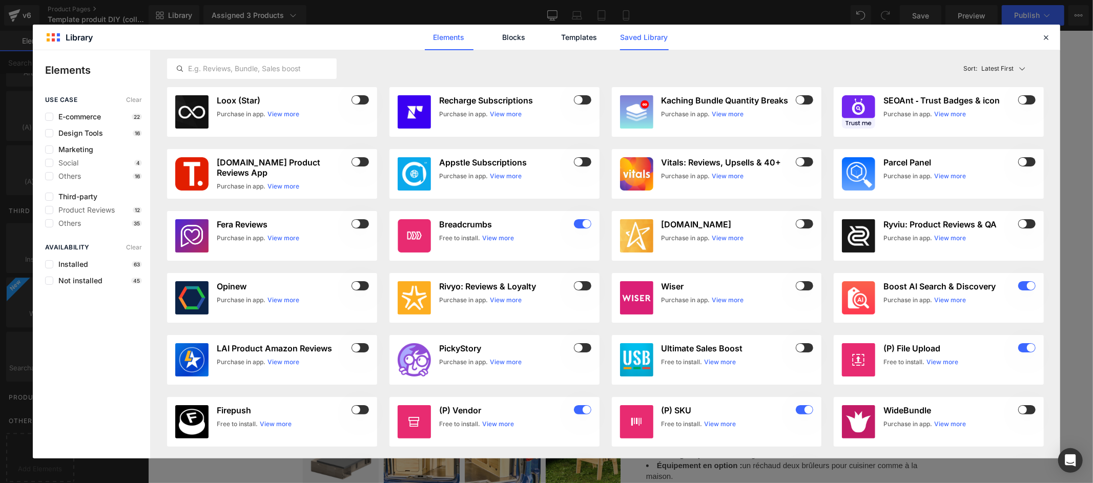
click at [663, 37] on link "Saved Library" at bounding box center [644, 38] width 49 height 26
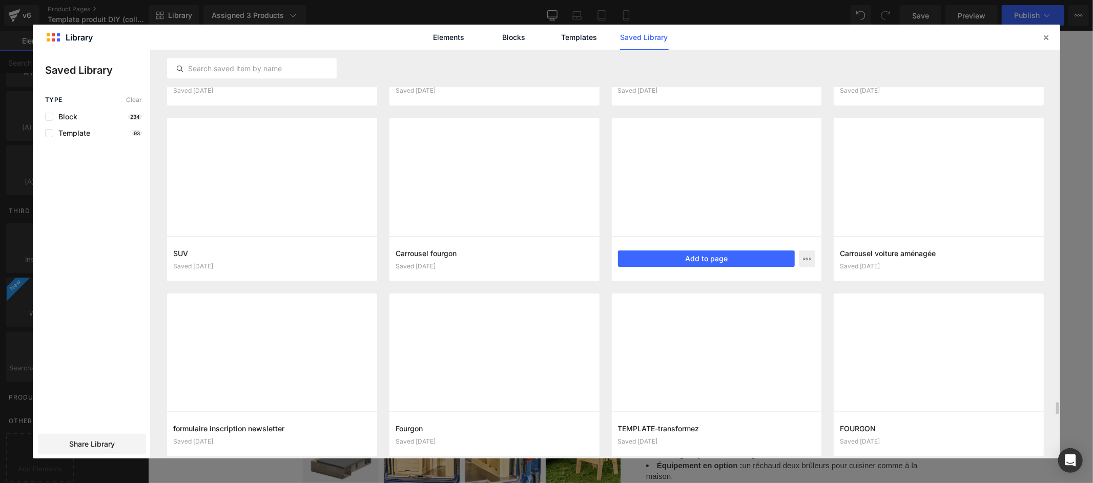
scroll to position [11175, 0]
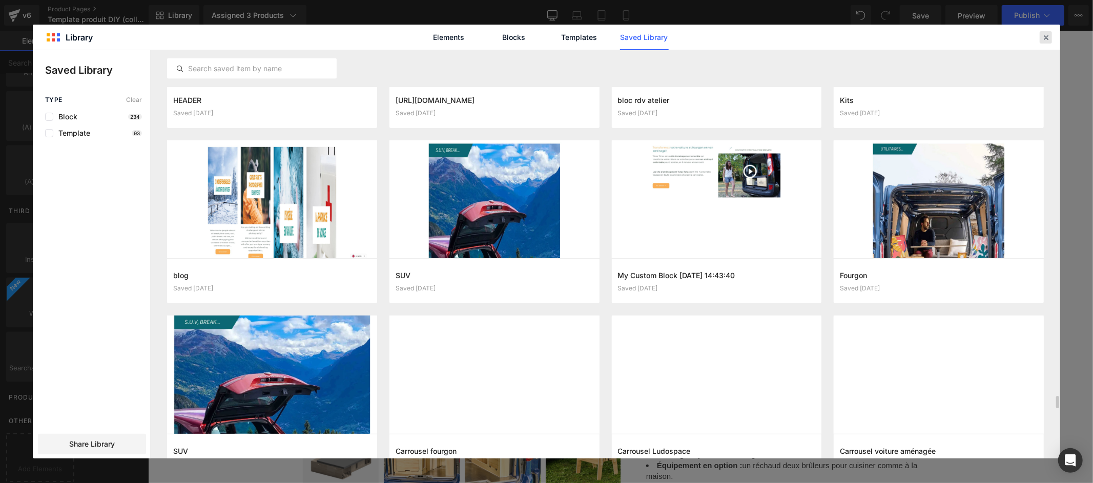
click at [988, 38] on icon at bounding box center [1045, 37] width 9 height 9
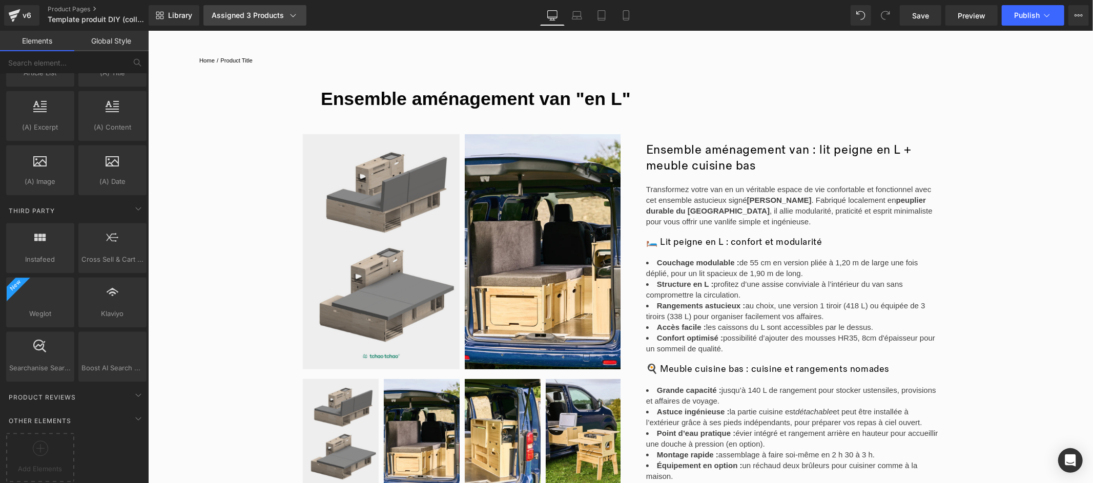
scroll to position [2427, 0]
click at [40, 445] on icon at bounding box center [40, 448] width 15 height 15
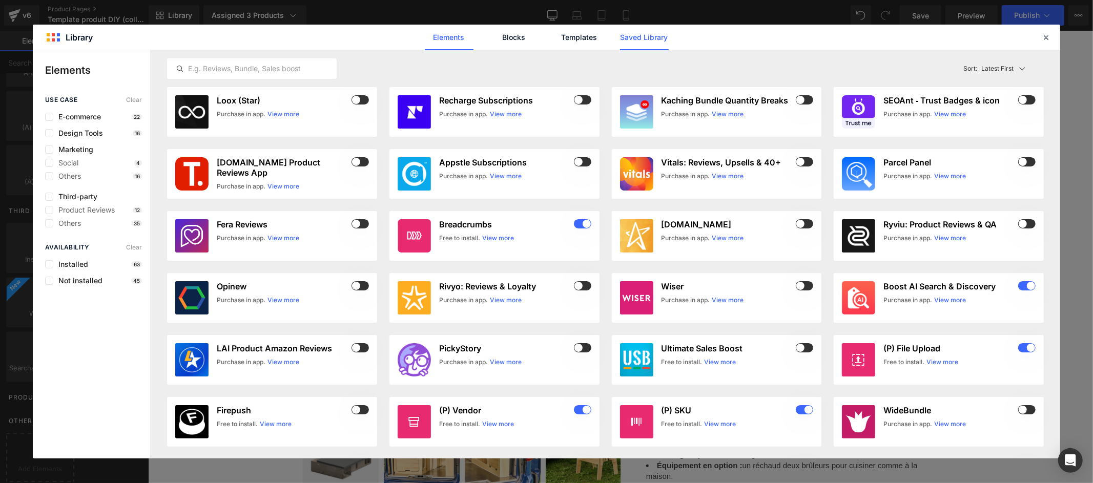
click at [661, 36] on link "Saved Library" at bounding box center [644, 38] width 49 height 26
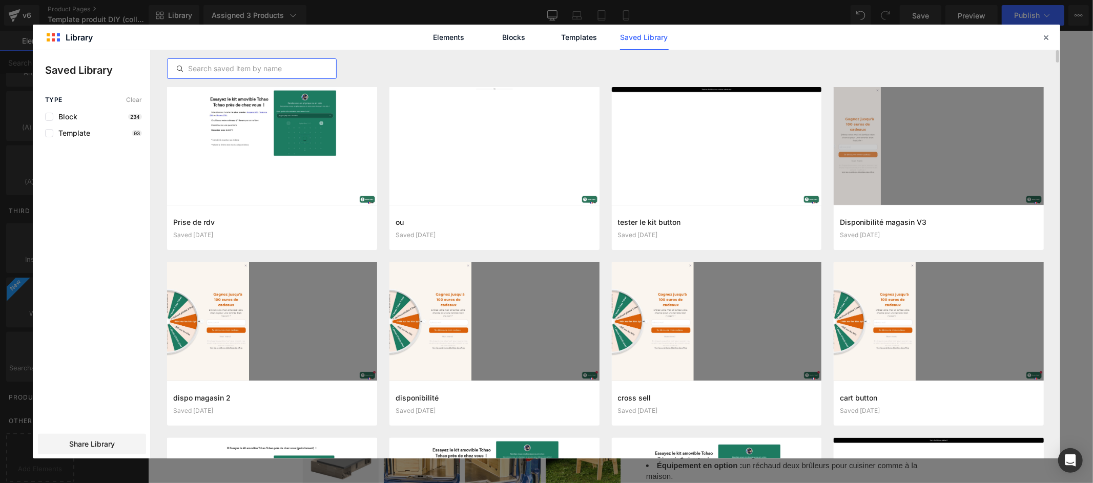
click at [295, 73] on input "text" at bounding box center [252, 68] width 169 height 12
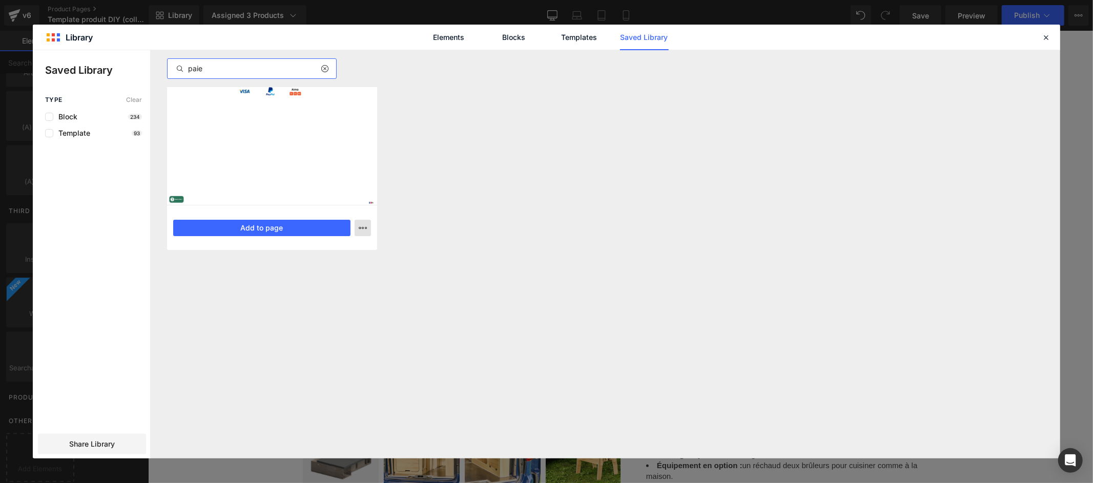
type input "paie"
click at [368, 225] on button "button" at bounding box center [362, 228] width 16 height 16
click at [298, 119] on div at bounding box center [546, 254] width 1027 height 408
click at [291, 96] on div at bounding box center [272, 146] width 210 height 118
click at [280, 229] on button "Add to page" at bounding box center [261, 228] width 177 height 16
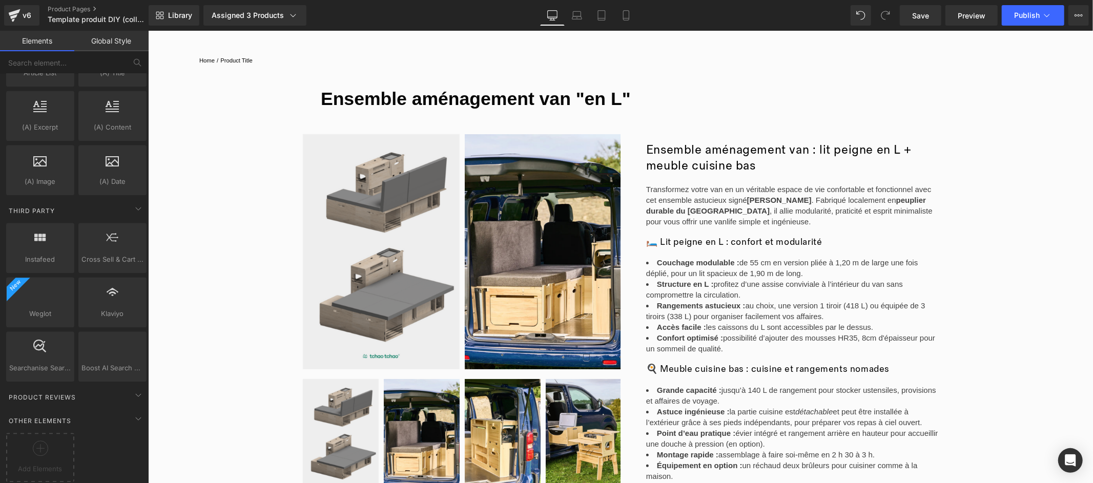
scroll to position [2541, 0]
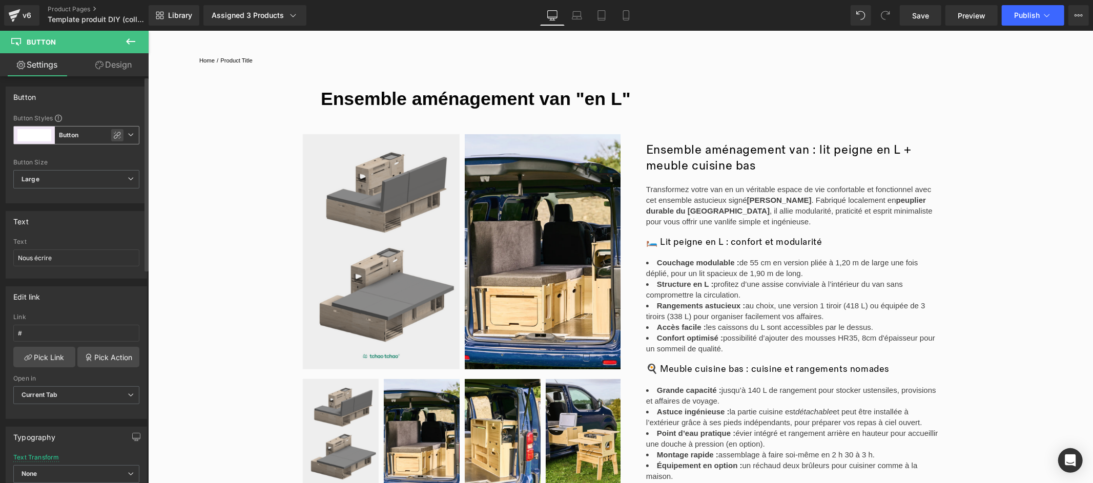
click at [113, 134] on icon at bounding box center [117, 135] width 8 height 8
type input "Brand Color"
type input "Color 1"
type input "Color 7"
type input "Color 1"
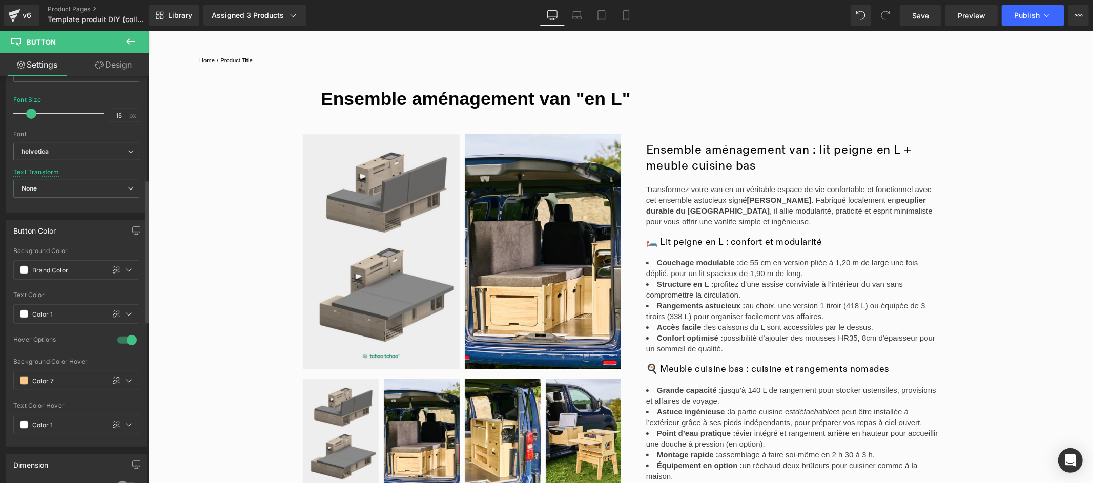
scroll to position [360, 0]
click at [27, 266] on span at bounding box center [24, 267] width 8 height 8
click at [113, 271] on icon at bounding box center [116, 267] width 8 height 8
type input "#ffffff"
type input "100"
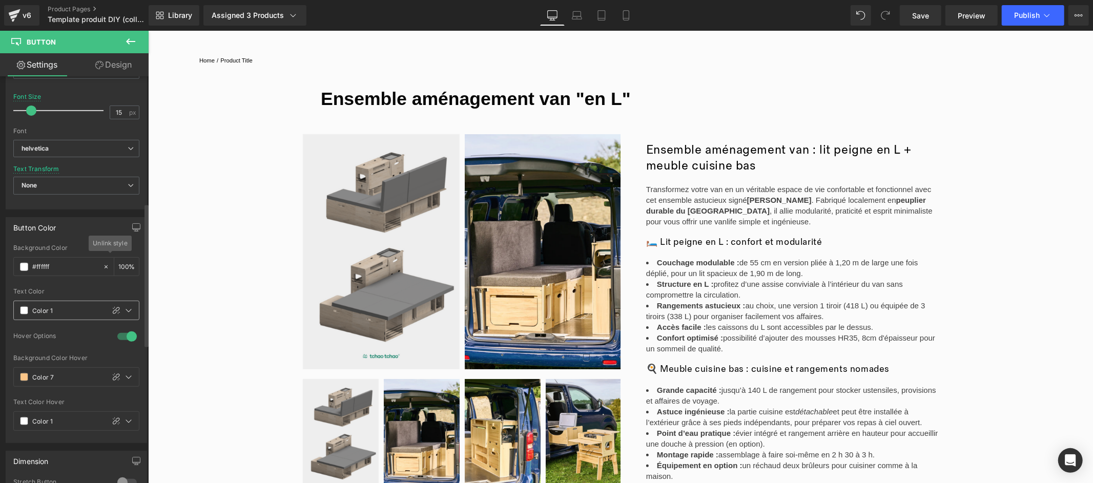
drag, startPoint x: 115, startPoint y: 310, endPoint x: 98, endPoint y: 315, distance: 17.5
click at [115, 311] on icon at bounding box center [116, 310] width 8 height 8
type input "#ffffff"
type input "100"
click at [38, 267] on input "#ffffff" at bounding box center [65, 266] width 66 height 11
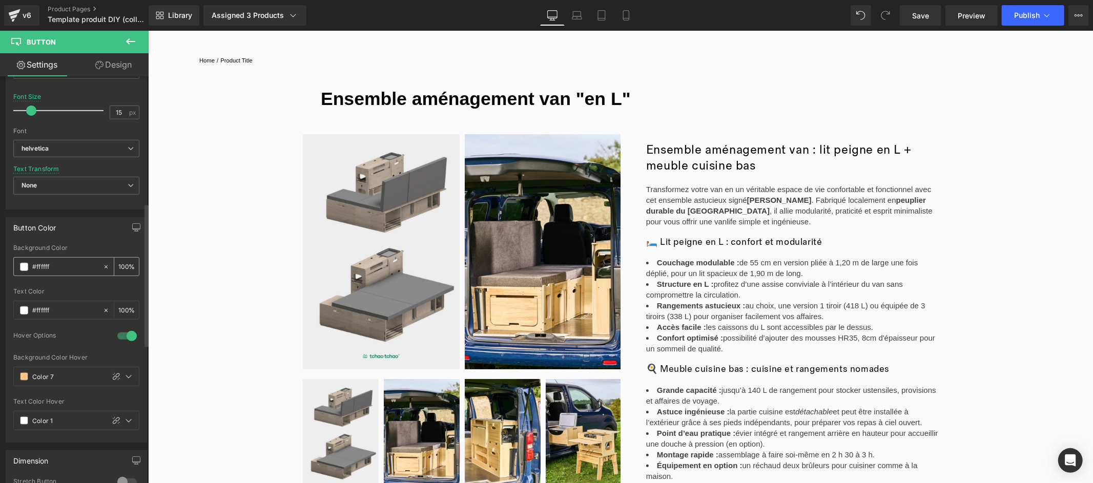
click at [25, 268] on span at bounding box center [24, 267] width 8 height 8
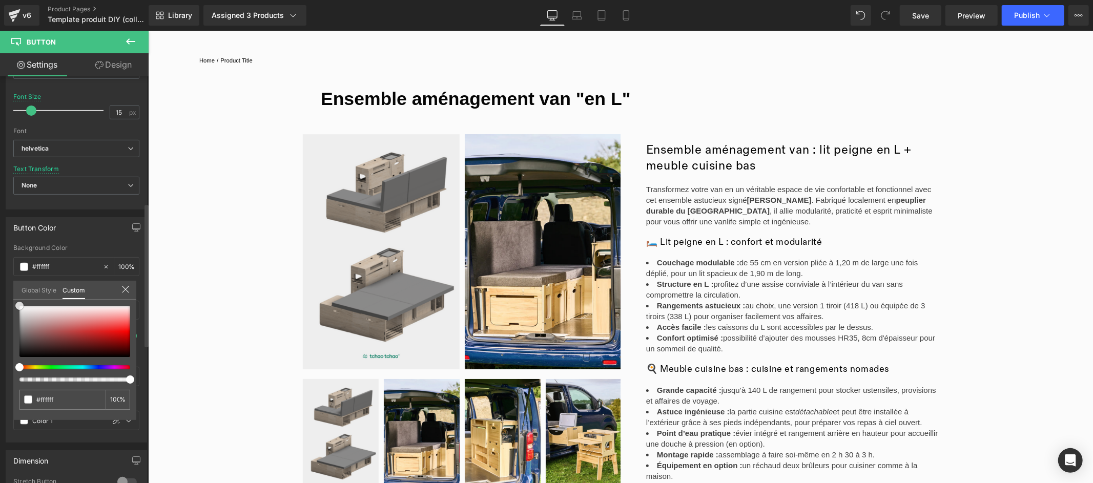
type input "#ccb6b6"
type input "#646262"
type input "#020202"
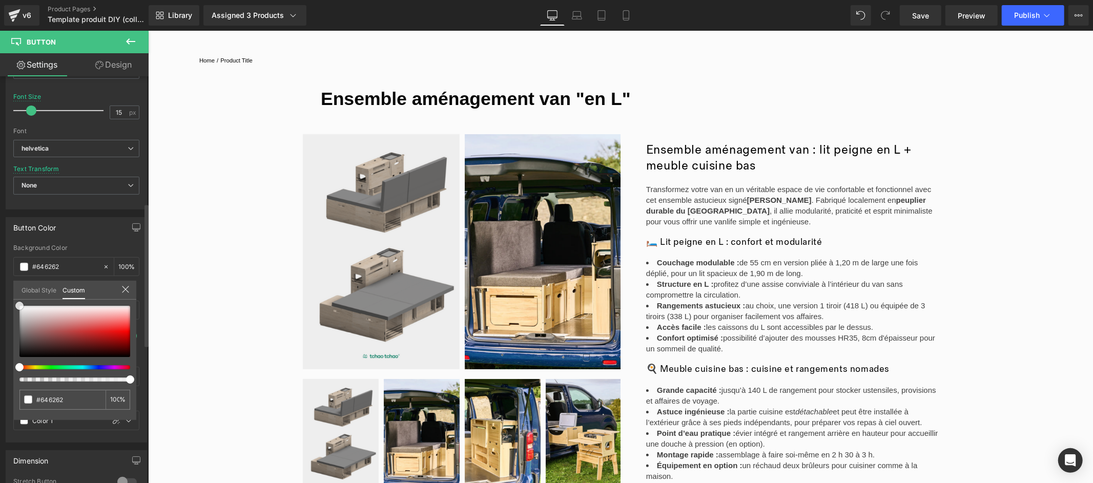
type input "#020202"
drag, startPoint x: 39, startPoint y: 318, endPoint x: 0, endPoint y: 376, distance: 70.5
click at [0, 376] on div "Button Color rgba(2, 2, 2, 1) Background Color #020202 100 % #ffffff Text Color…" at bounding box center [76, 326] width 153 height 233
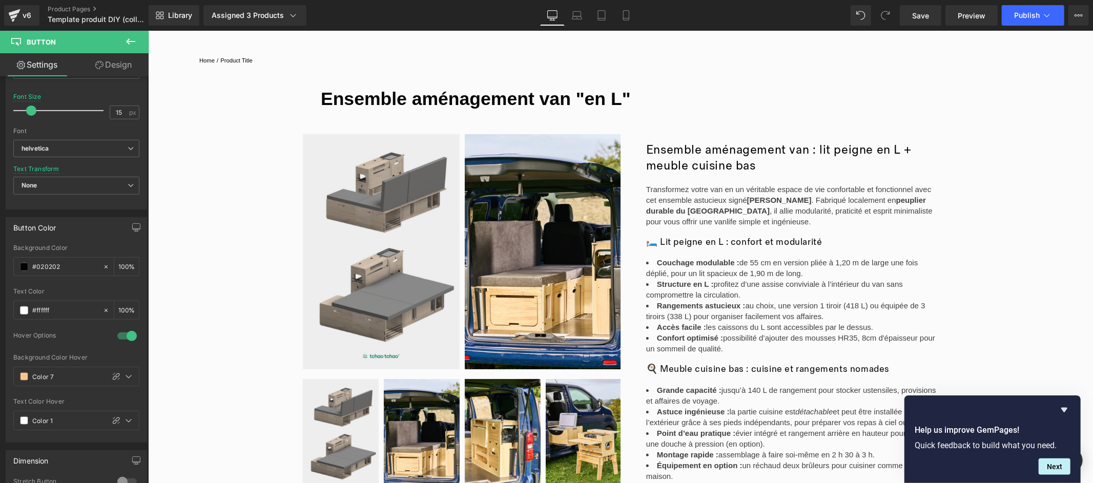
scroll to position [1965, 0]
click at [12, 17] on icon at bounding box center [13, 16] width 7 height 5
